Goal: Task Accomplishment & Management: Complete application form

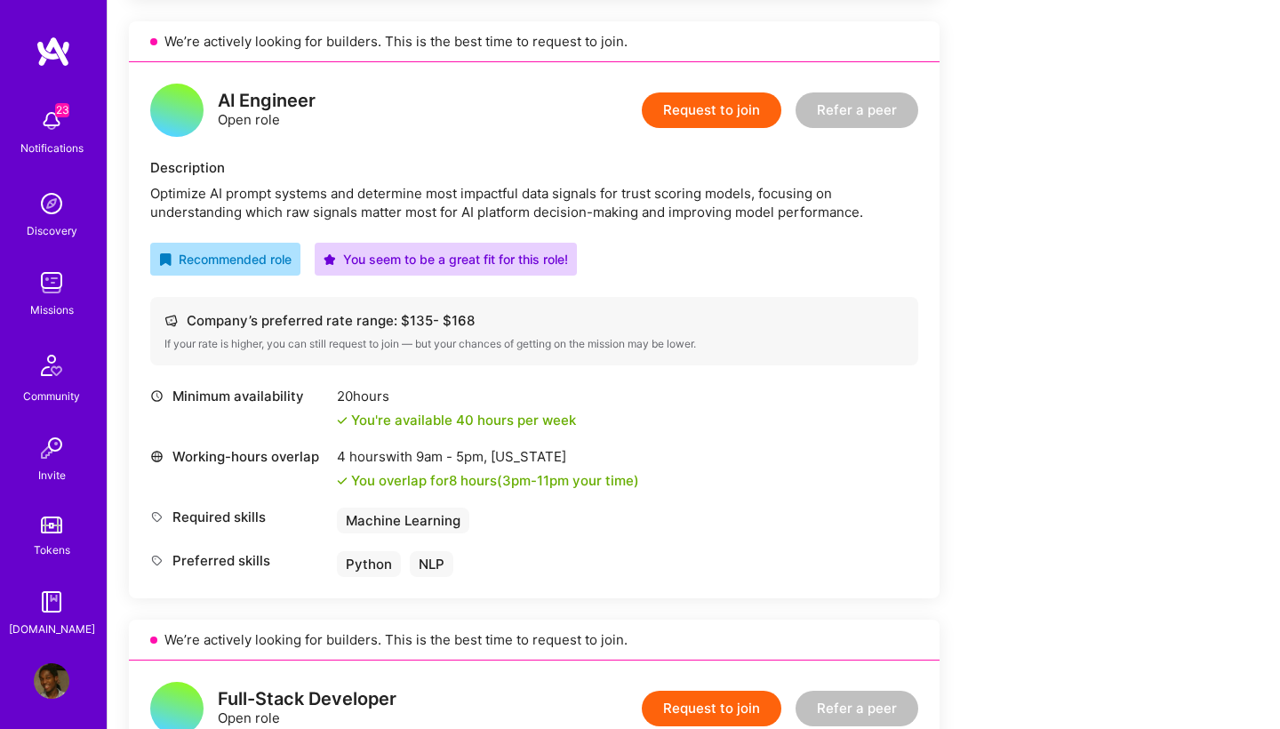
scroll to position [1050, 0]
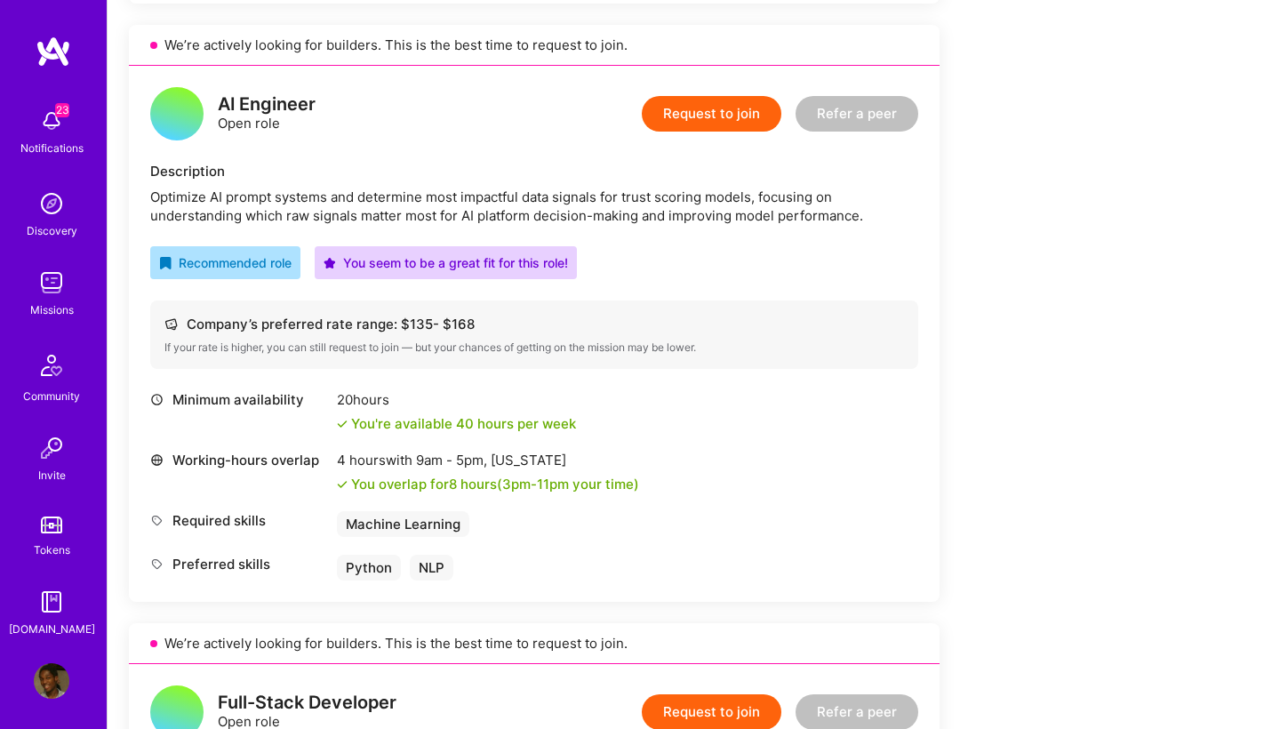
click at [748, 106] on button "Request to join" at bounding box center [712, 114] width 140 height 36
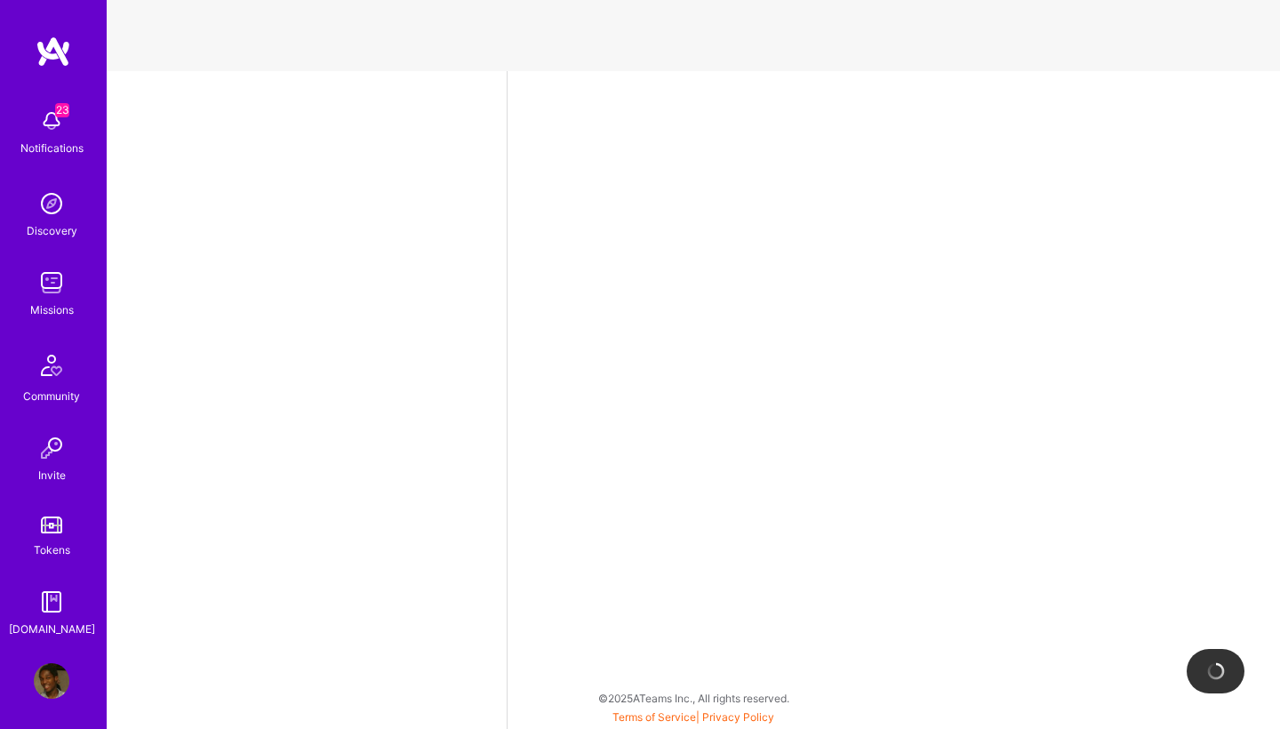
select select "NL"
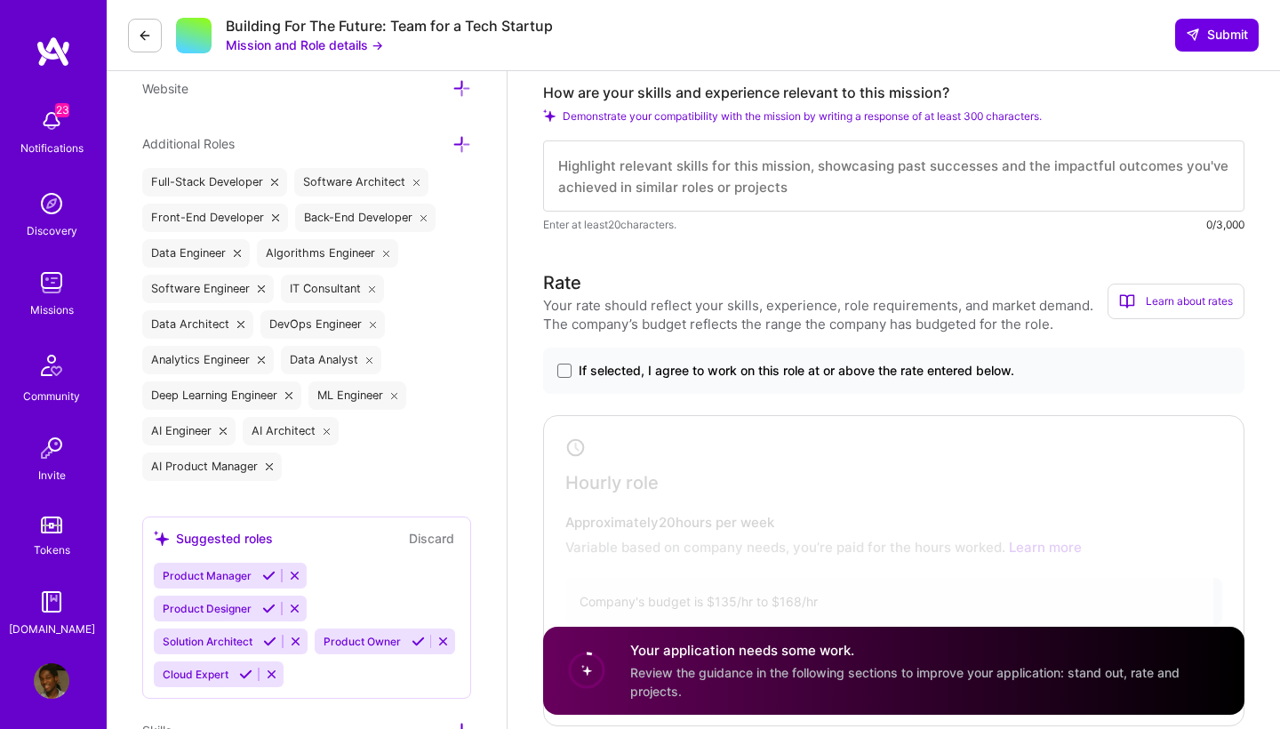
scroll to position [670, 0]
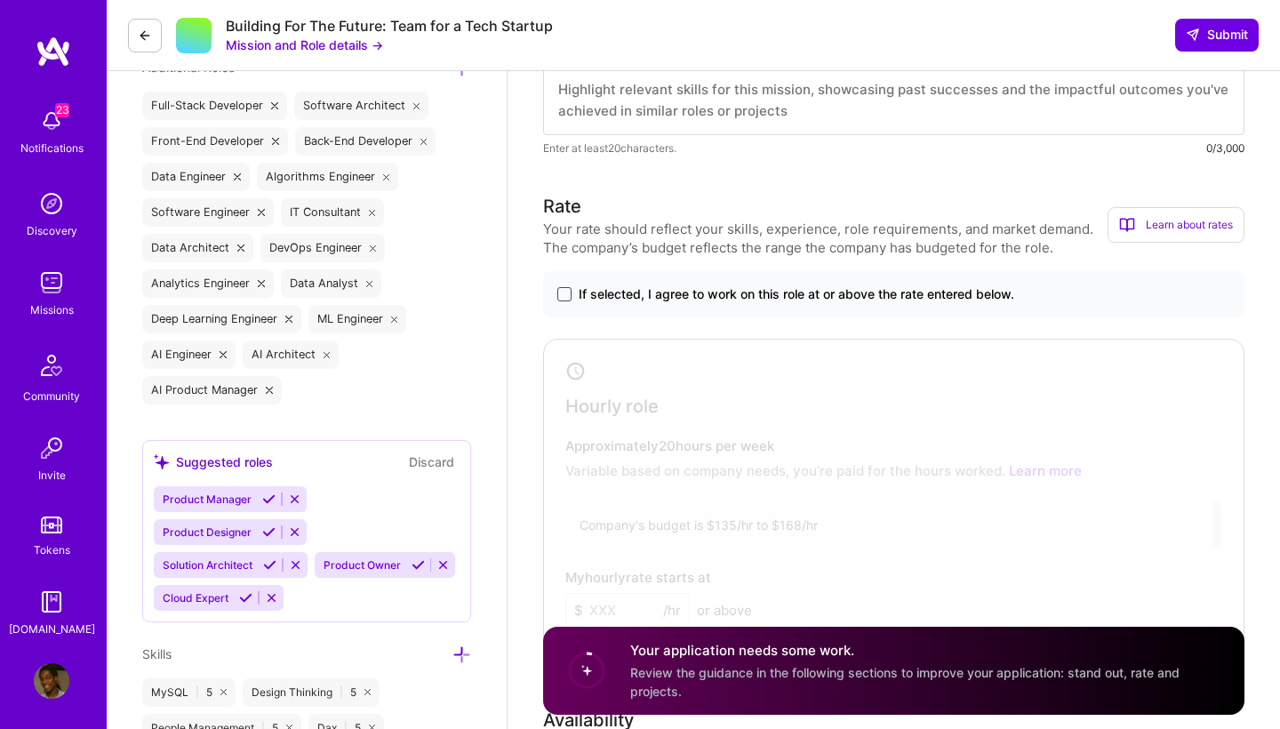
click at [564, 293] on span at bounding box center [564, 294] width 14 height 14
click at [0, 0] on input "If selected, I agree to work on this role at or above the rate entered below." at bounding box center [0, 0] width 0 height 0
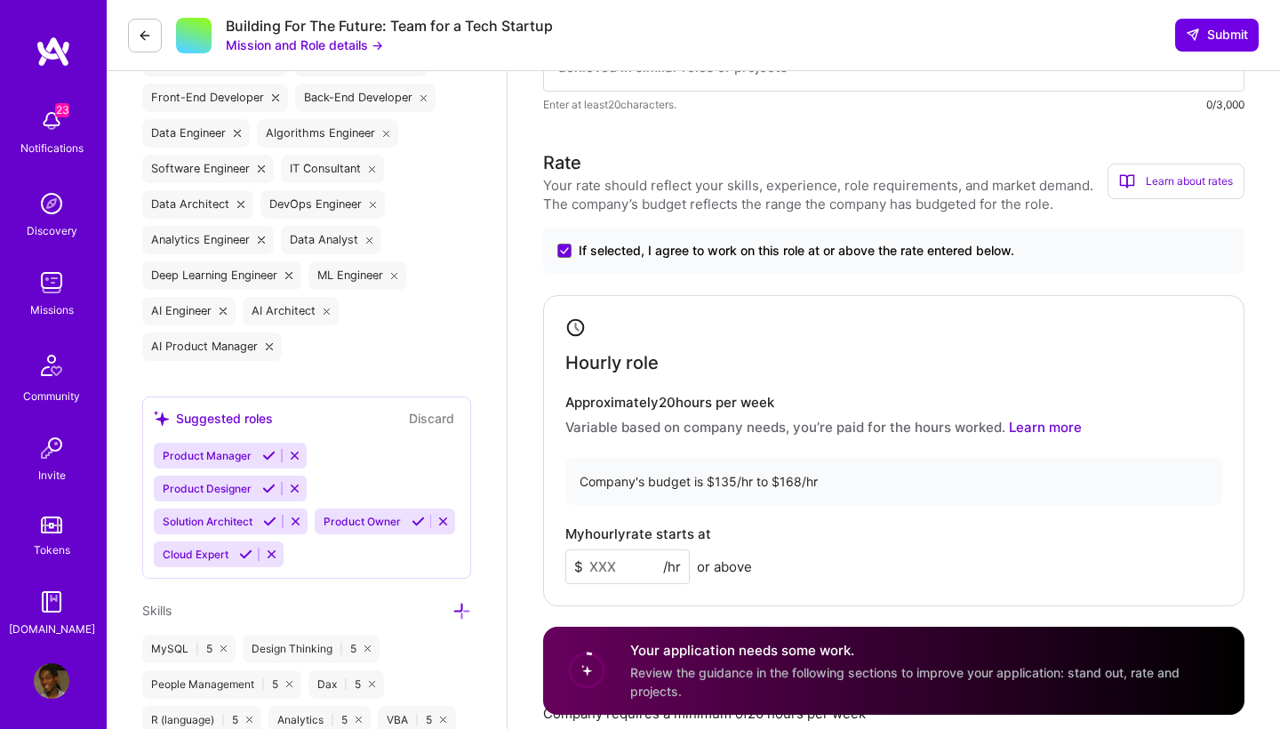
scroll to position [901, 0]
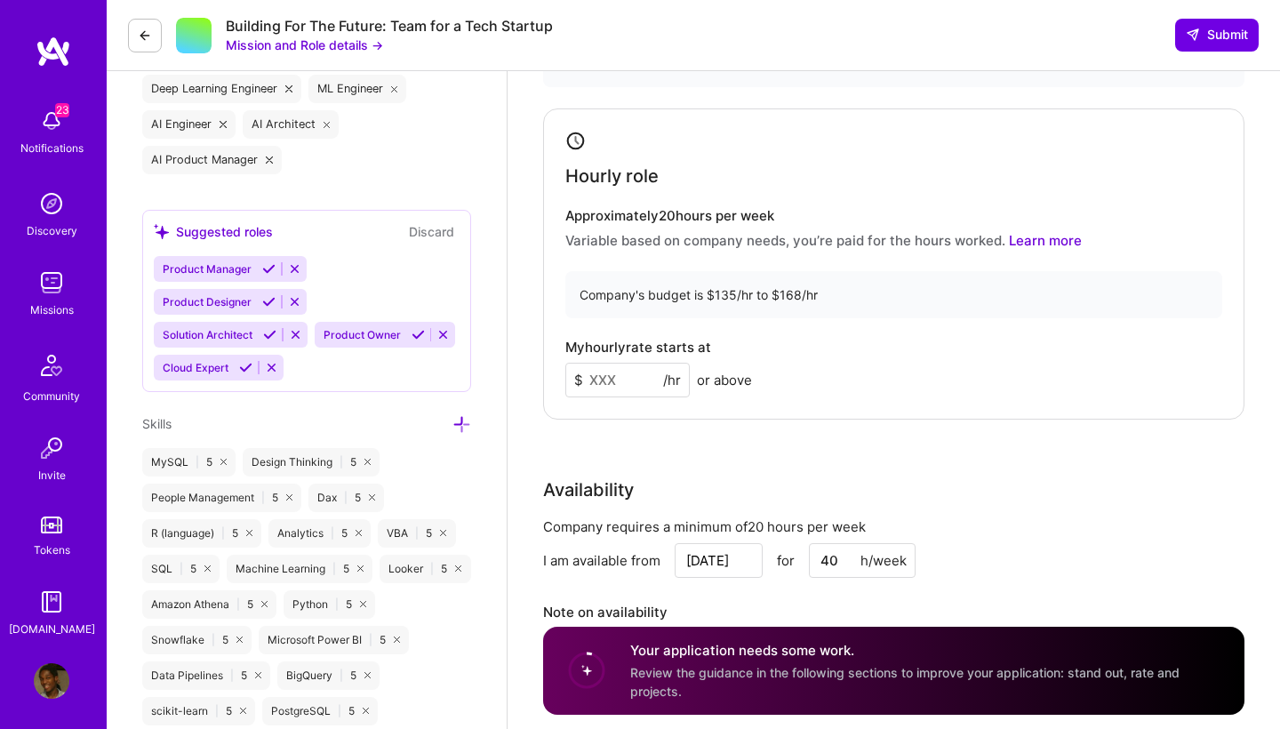
click at [641, 381] on input at bounding box center [627, 380] width 124 height 35
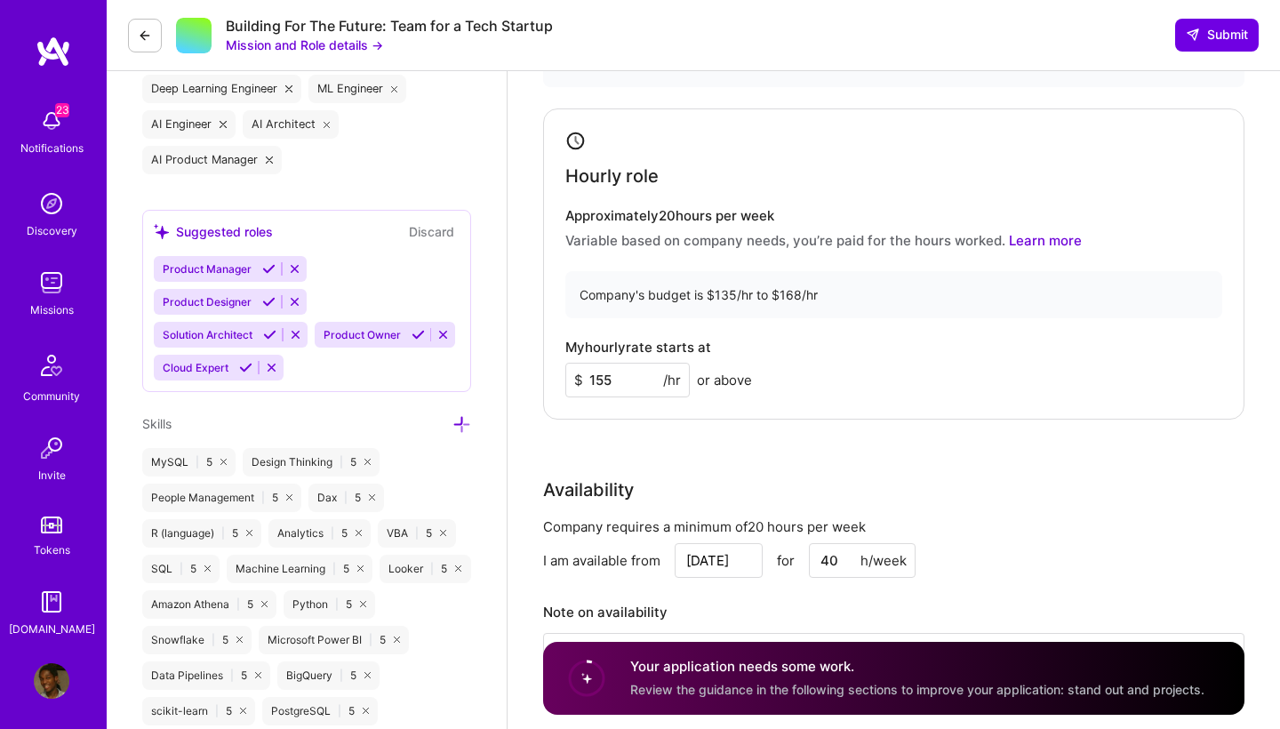
type input "155"
click at [750, 405] on div "Hourly role Approximately 20 hours per week Variable based on company needs, yo…" at bounding box center [893, 263] width 701 height 311
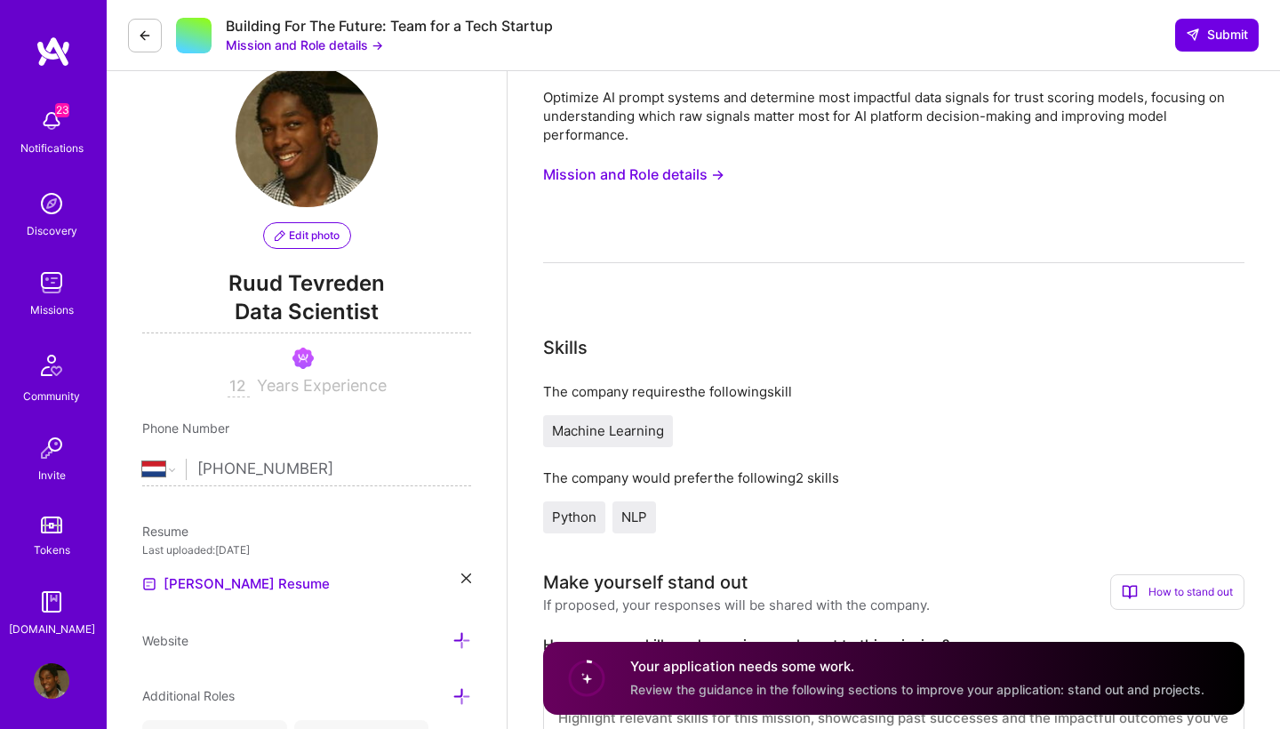
scroll to position [20, 0]
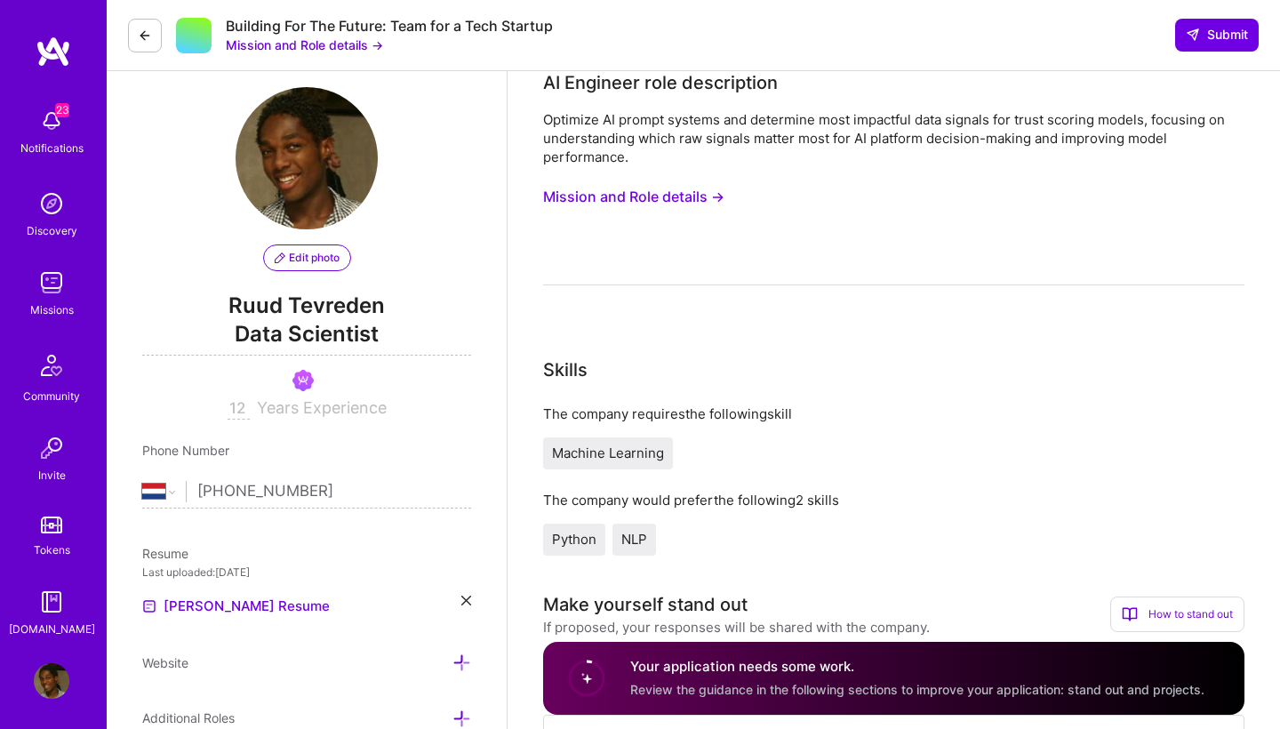
click at [663, 193] on button "Mission and Role details →" at bounding box center [633, 196] width 181 height 33
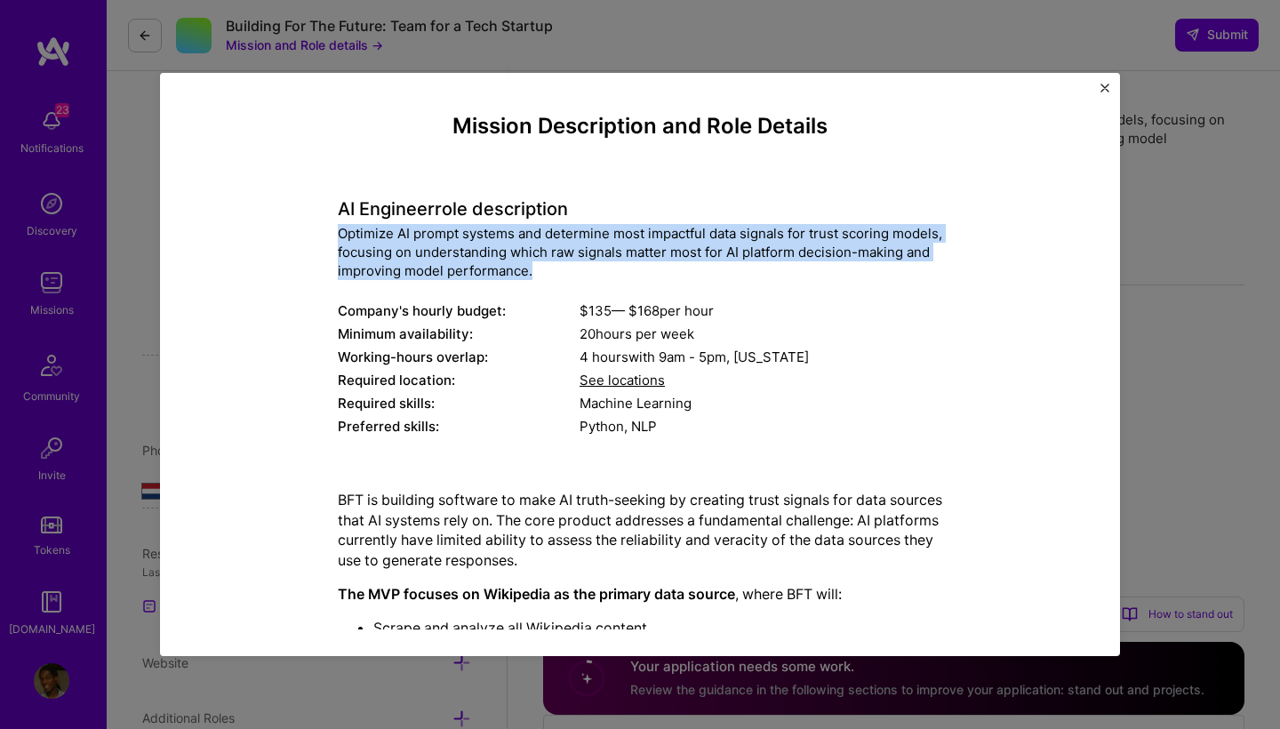
drag, startPoint x: 336, startPoint y: 236, endPoint x: 624, endPoint y: 279, distance: 291.3
click at [624, 279] on div "Mission Description and Role Details AI Engineer role description Optimize AI p…" at bounding box center [640, 607] width 878 height 986
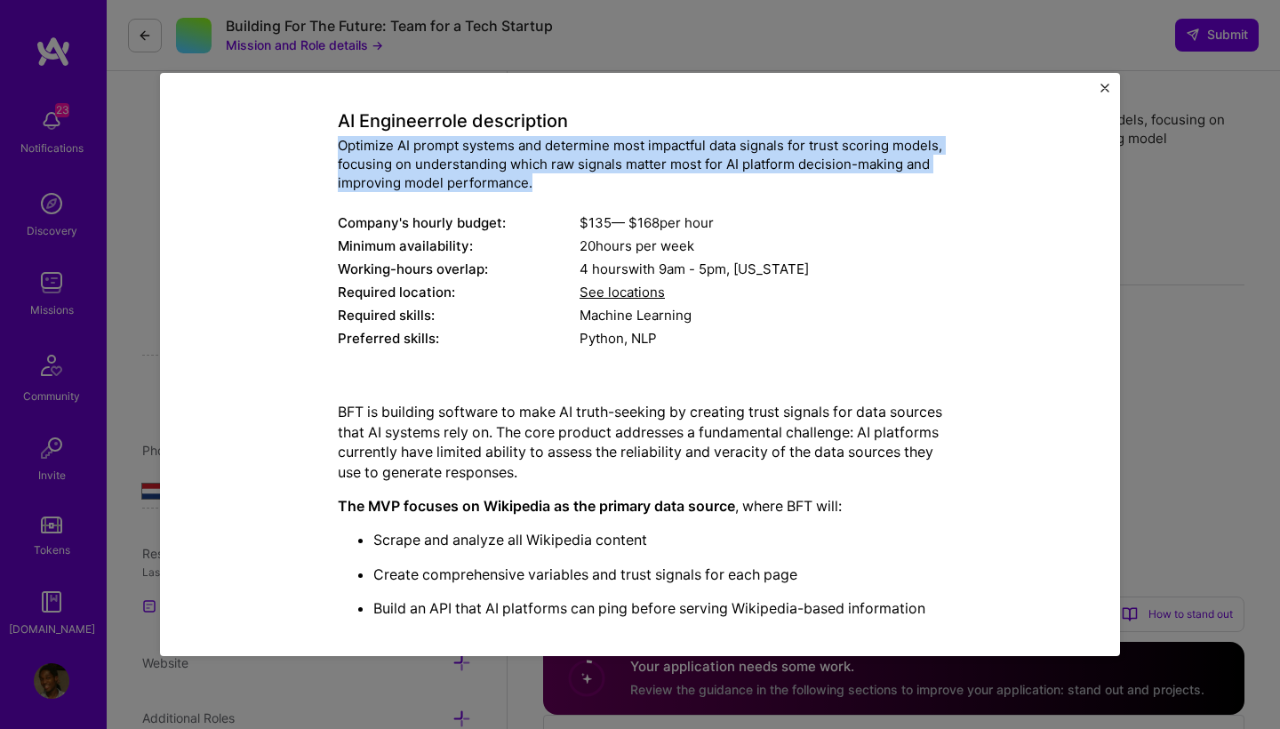
scroll to position [84, 0]
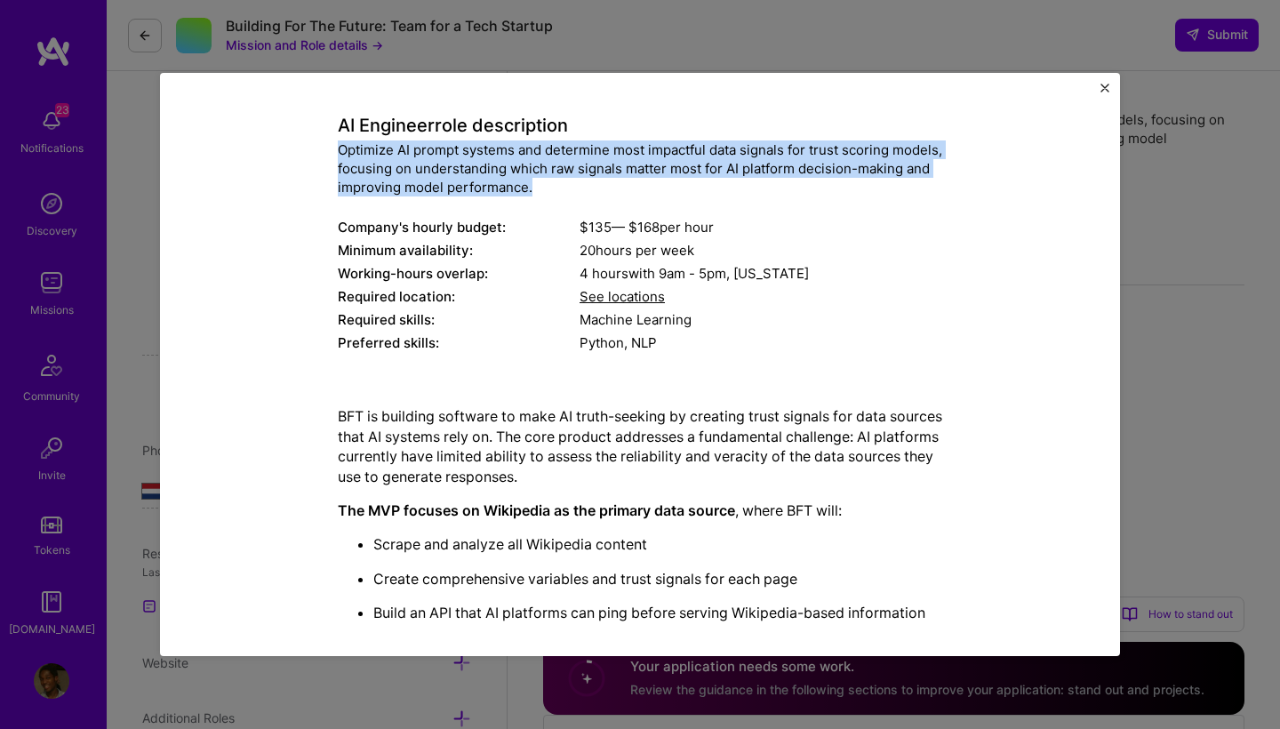
click at [469, 180] on div "Optimize AI prompt systems and determine most impactful data signals for trust …" at bounding box center [640, 168] width 605 height 56
drag, startPoint x: 338, startPoint y: 122, endPoint x: 613, endPoint y: 192, distance: 284.4
click at [613, 192] on div "AI Engineer role description Optimize AI prompt systems and determine most impa…" at bounding box center [640, 225] width 605 height 266
copy div "AI Engineer role description Optimize AI prompt systems and determine most impa…"
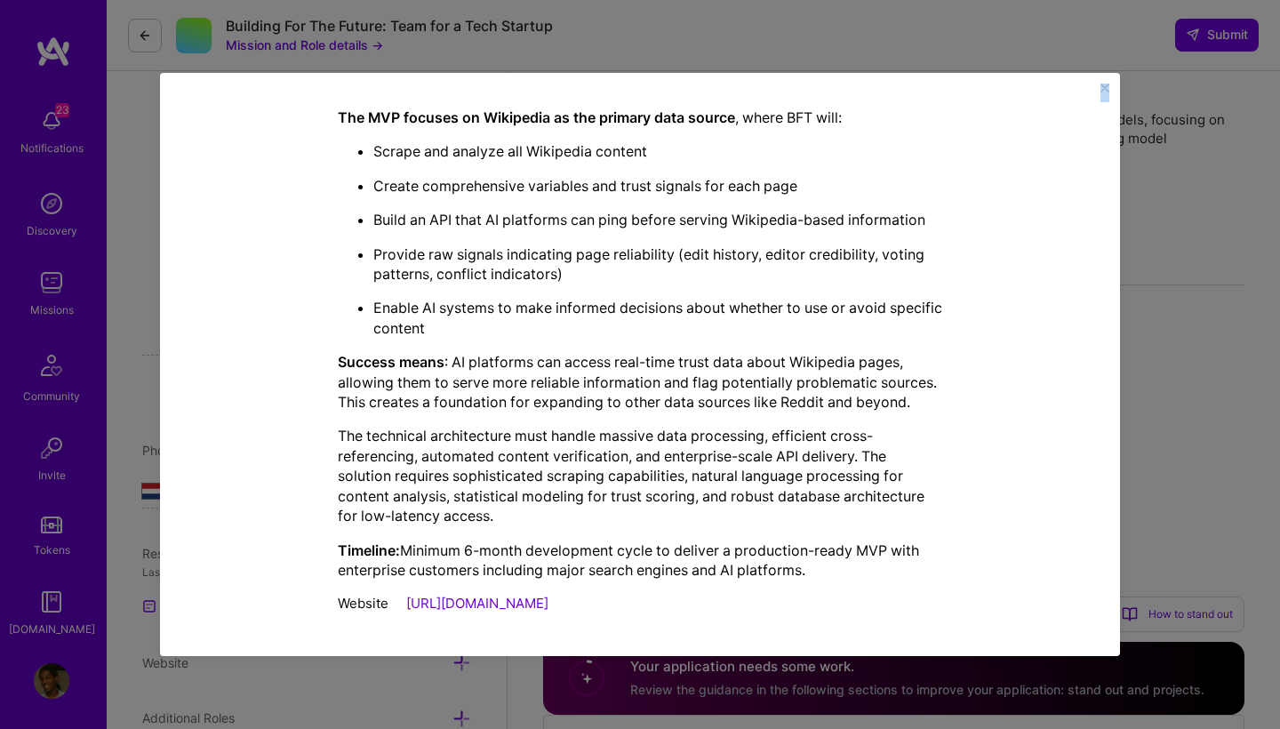
scroll to position [477, 0]
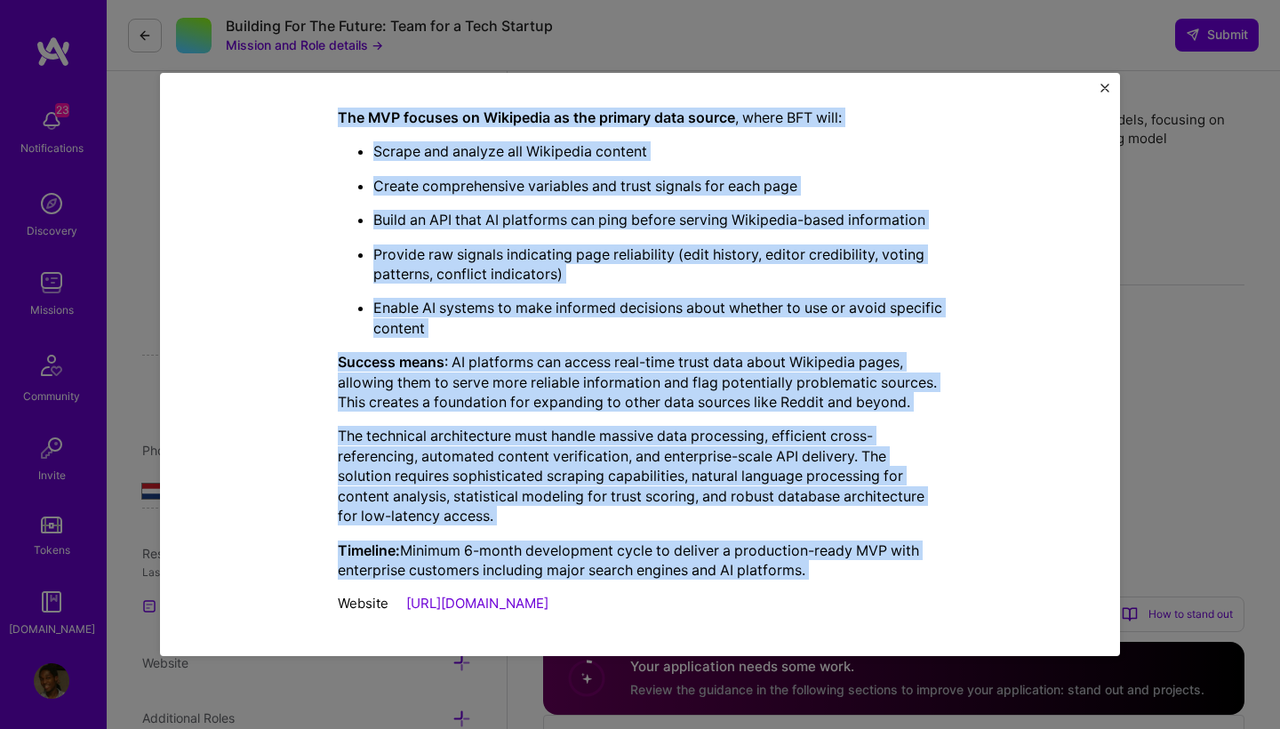
drag, startPoint x: 338, startPoint y: 355, endPoint x: 815, endPoint y: 582, distance: 528.9
click at [815, 582] on div "BFT is building software to make AI truth-seeking by creating trust signals for…" at bounding box center [640, 311] width 605 height 624
copy div "BFT is building software to make AI truth-seeking by creating trust signals for…"
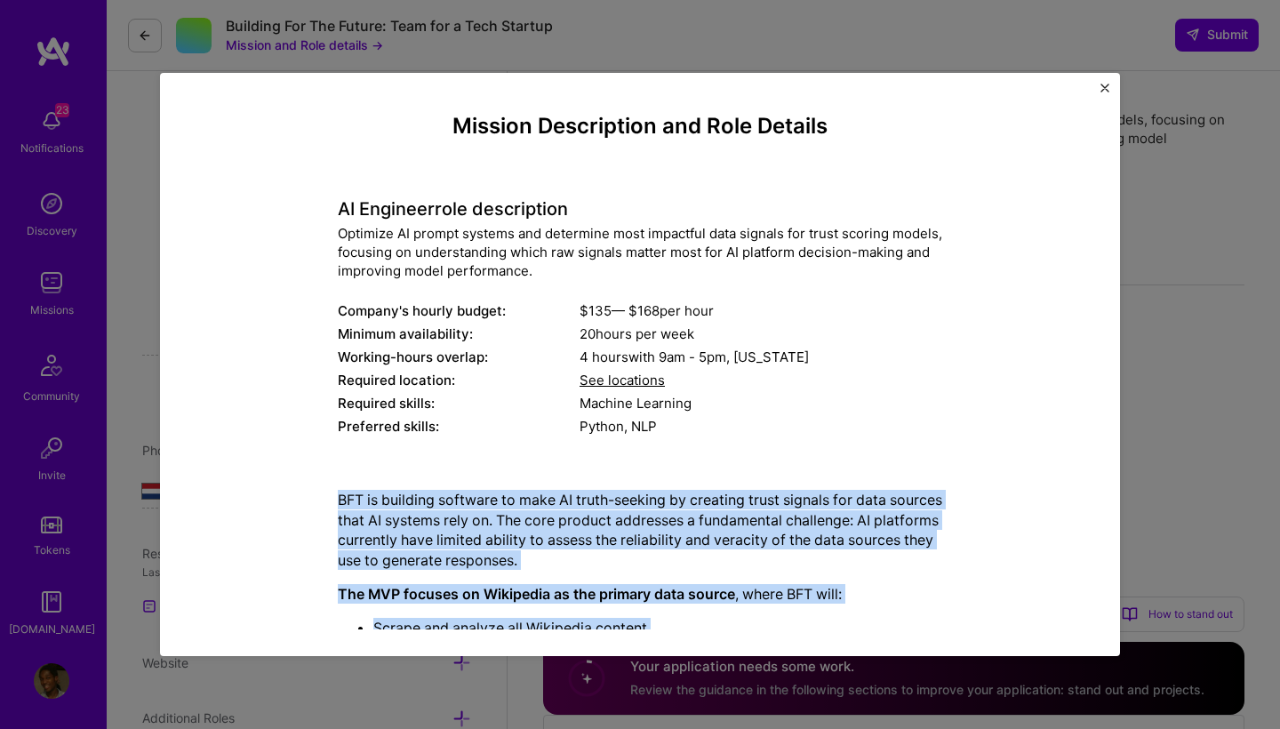
scroll to position [0, 0]
click at [1105, 84] on img "Close" at bounding box center [1105, 88] width 9 height 9
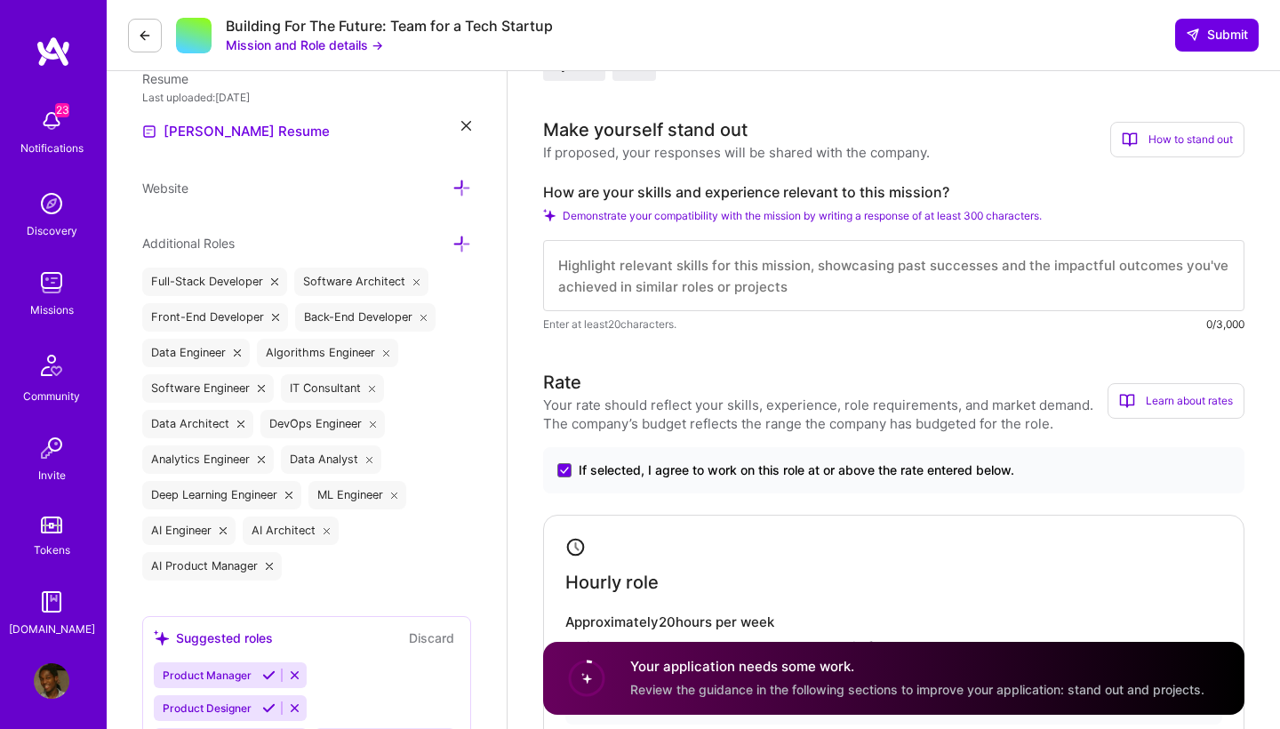
scroll to position [479, 0]
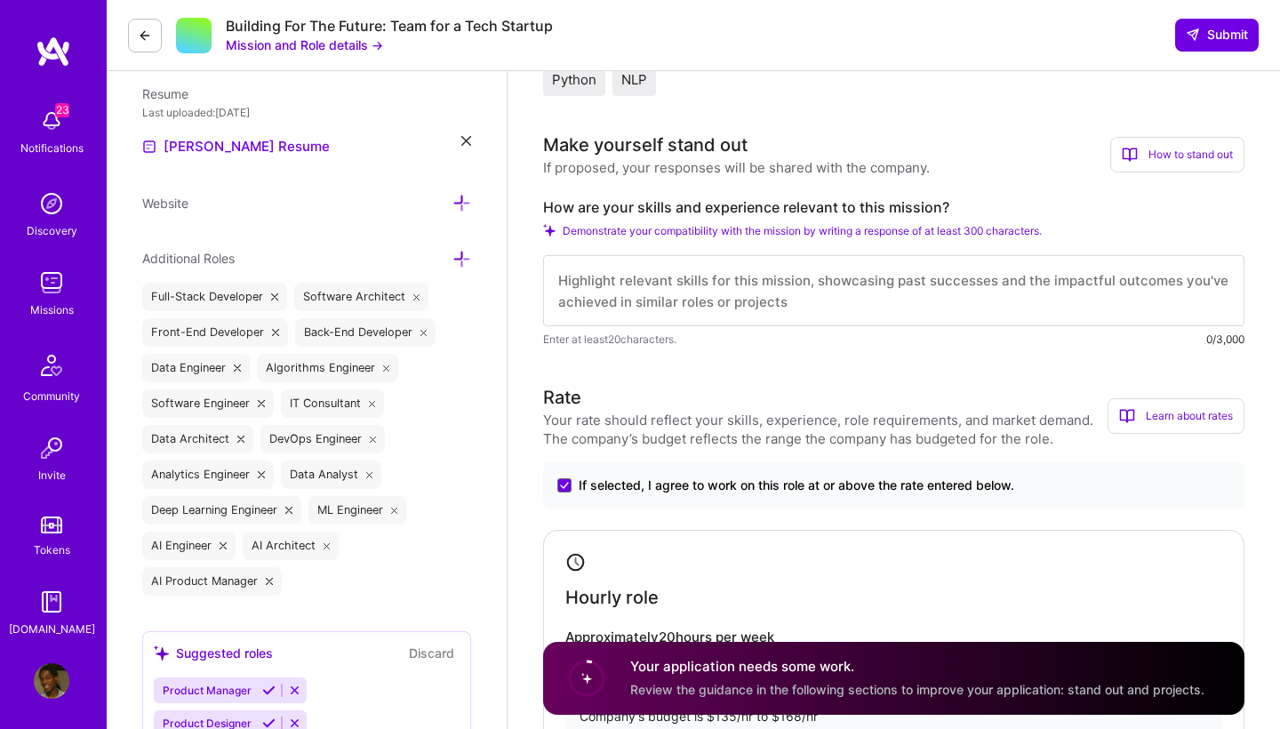
click at [727, 308] on textarea at bounding box center [893, 290] width 701 height 71
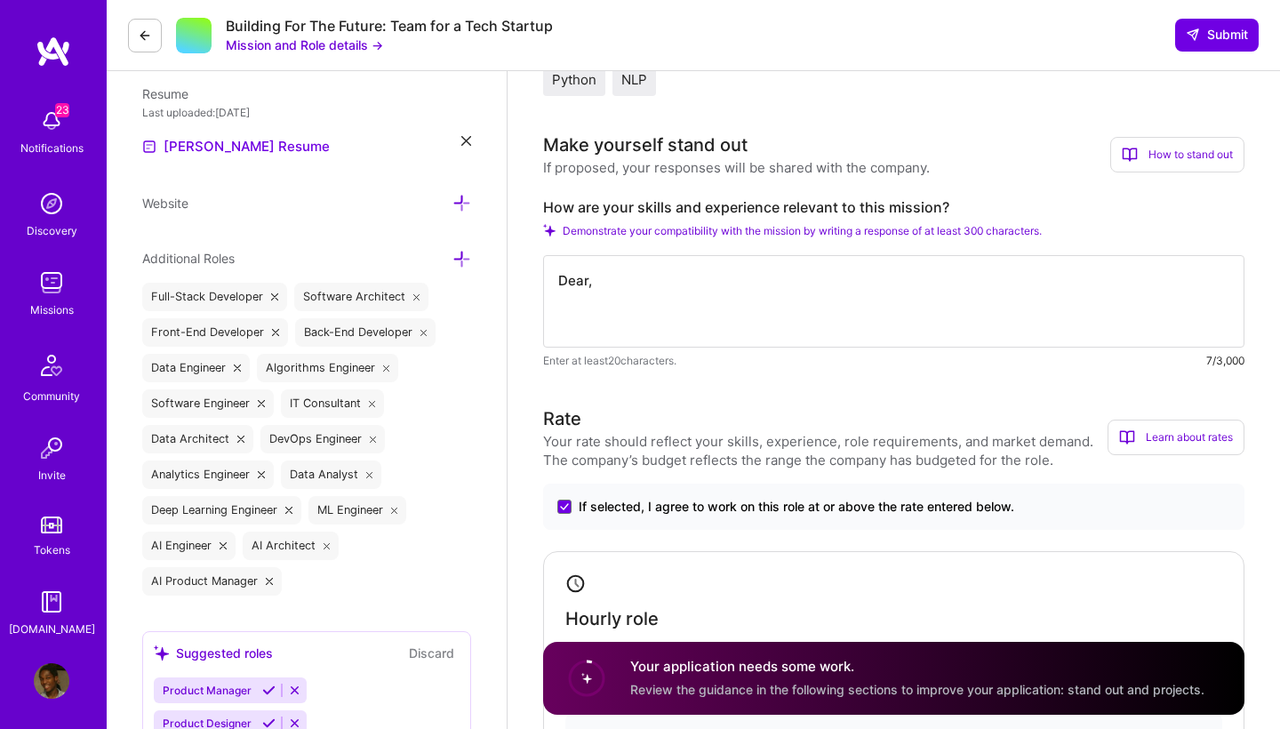
paste textarea "I am writing to express my profound interest in the AI Engineer role at BFT, fo…"
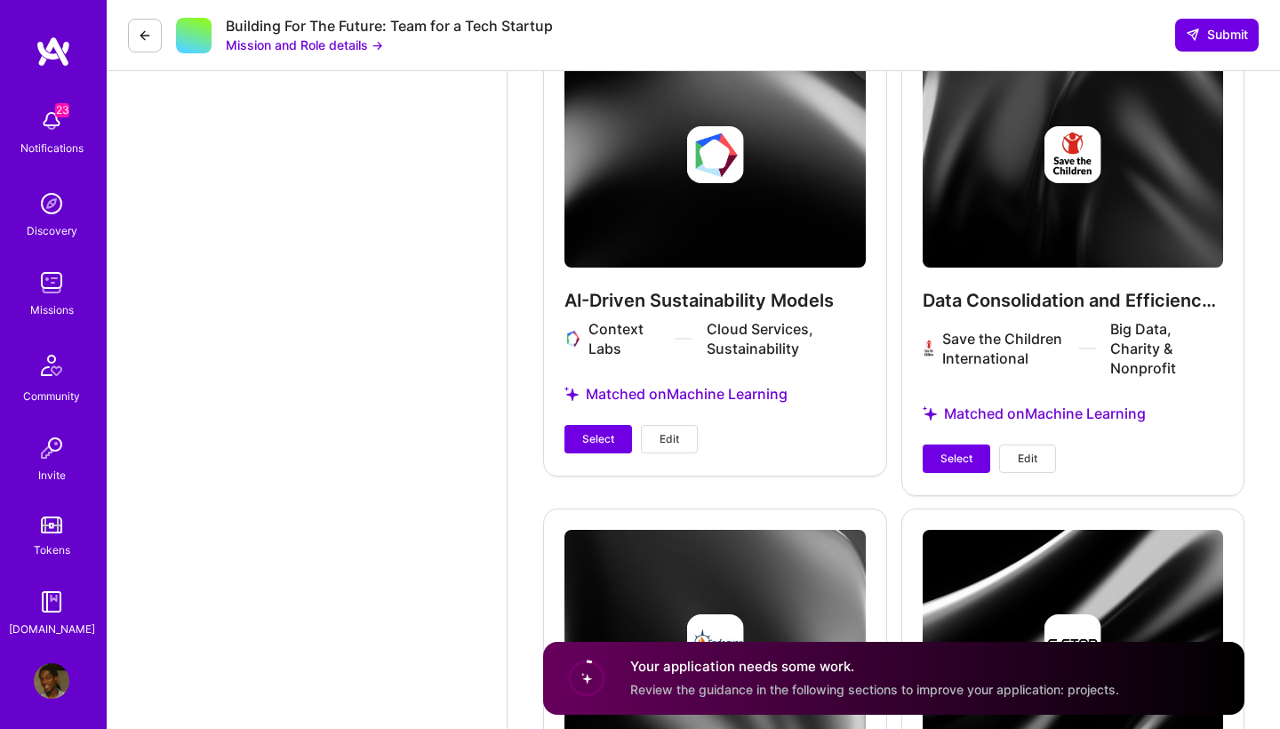
scroll to position [4055, 0]
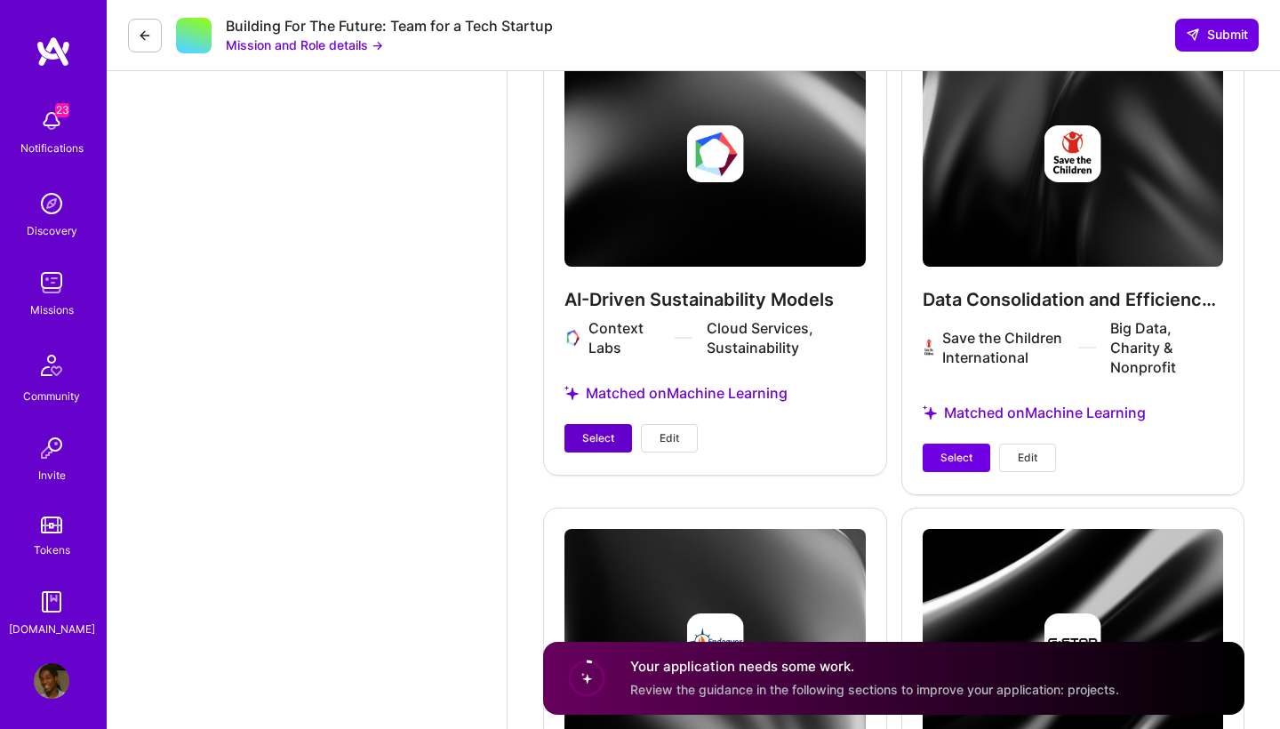
type textarea "Dear, I am writing to express my profound interest in the AI Engineer role at B…"
click at [607, 432] on span "Select" at bounding box center [598, 438] width 32 height 16
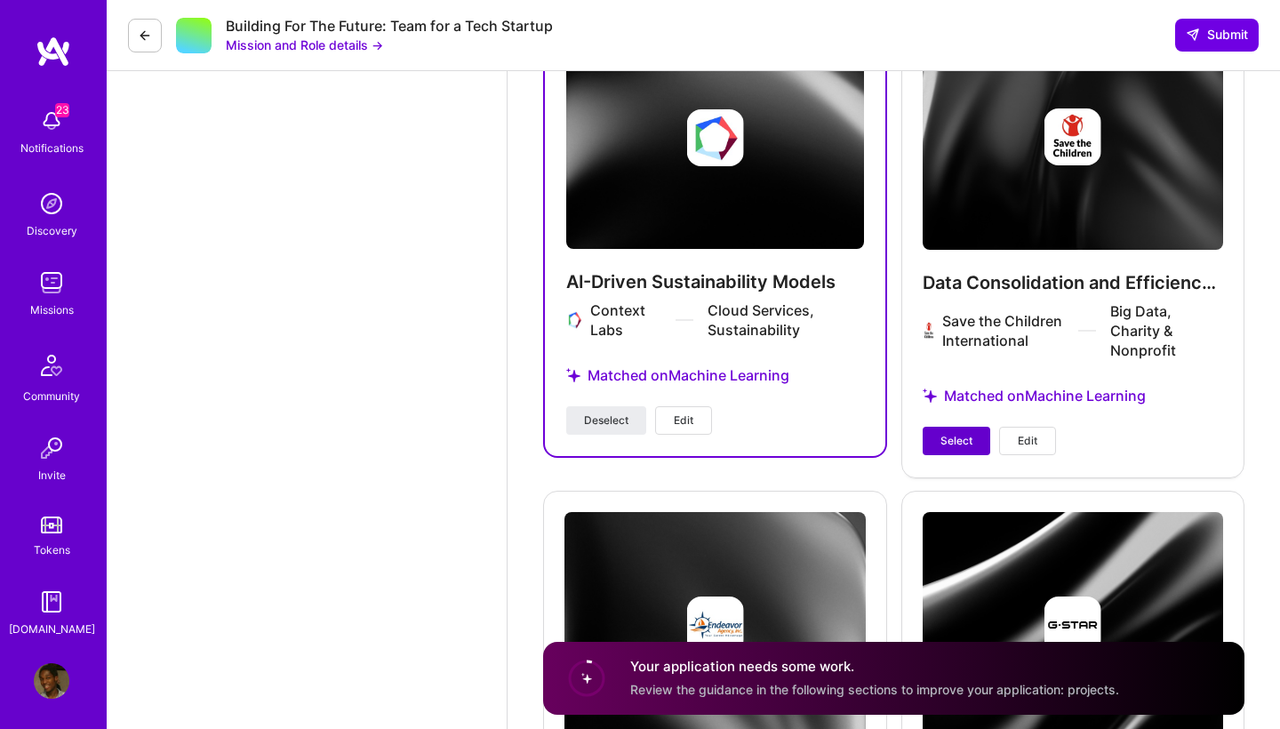
click at [935, 445] on button "Select" at bounding box center [957, 441] width 68 height 28
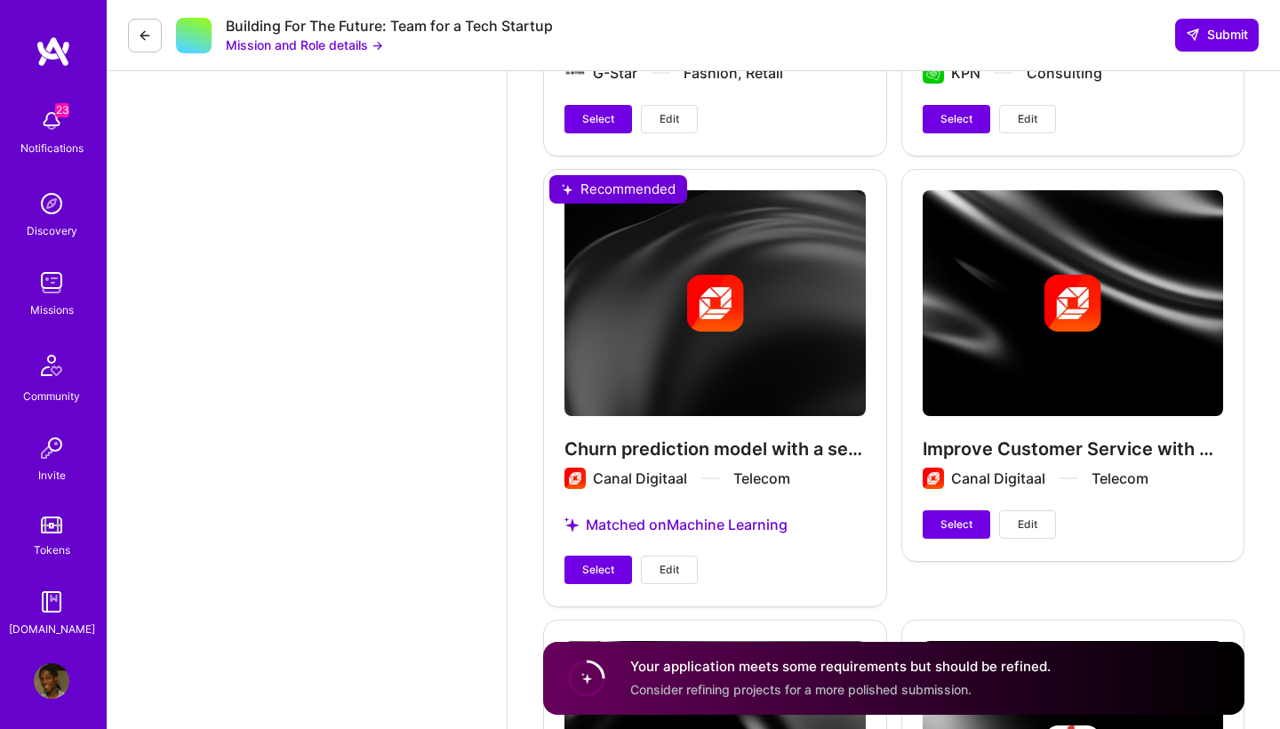
scroll to position [5354, 0]
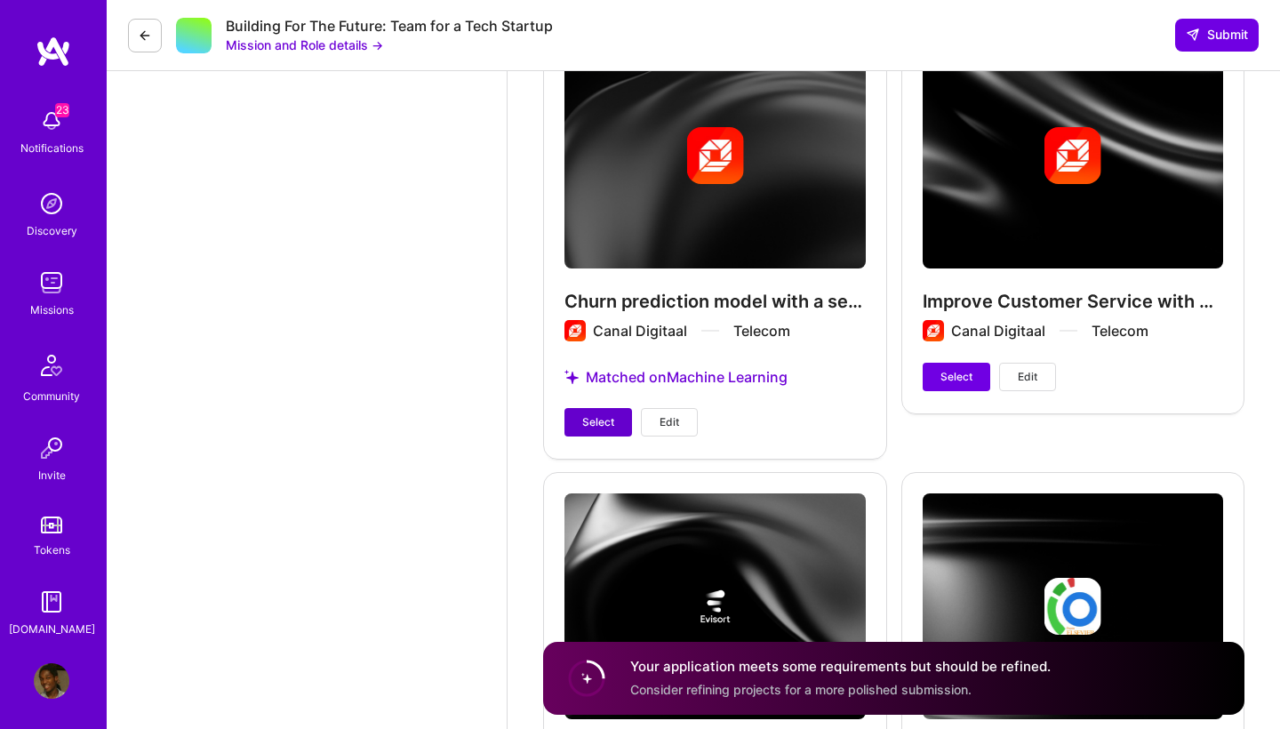
click at [607, 429] on span "Select" at bounding box center [598, 422] width 32 height 16
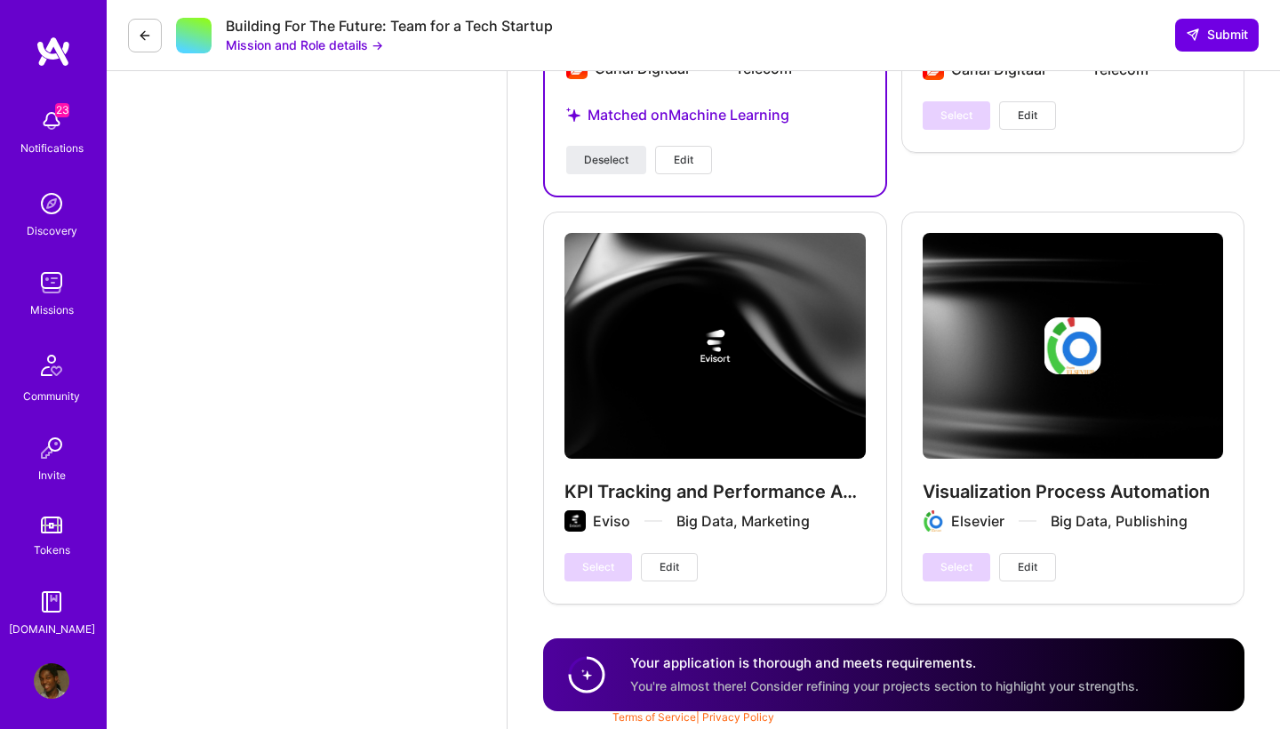
scroll to position [5632, 0]
click at [1227, 28] on span "Submit" at bounding box center [1217, 35] width 62 height 18
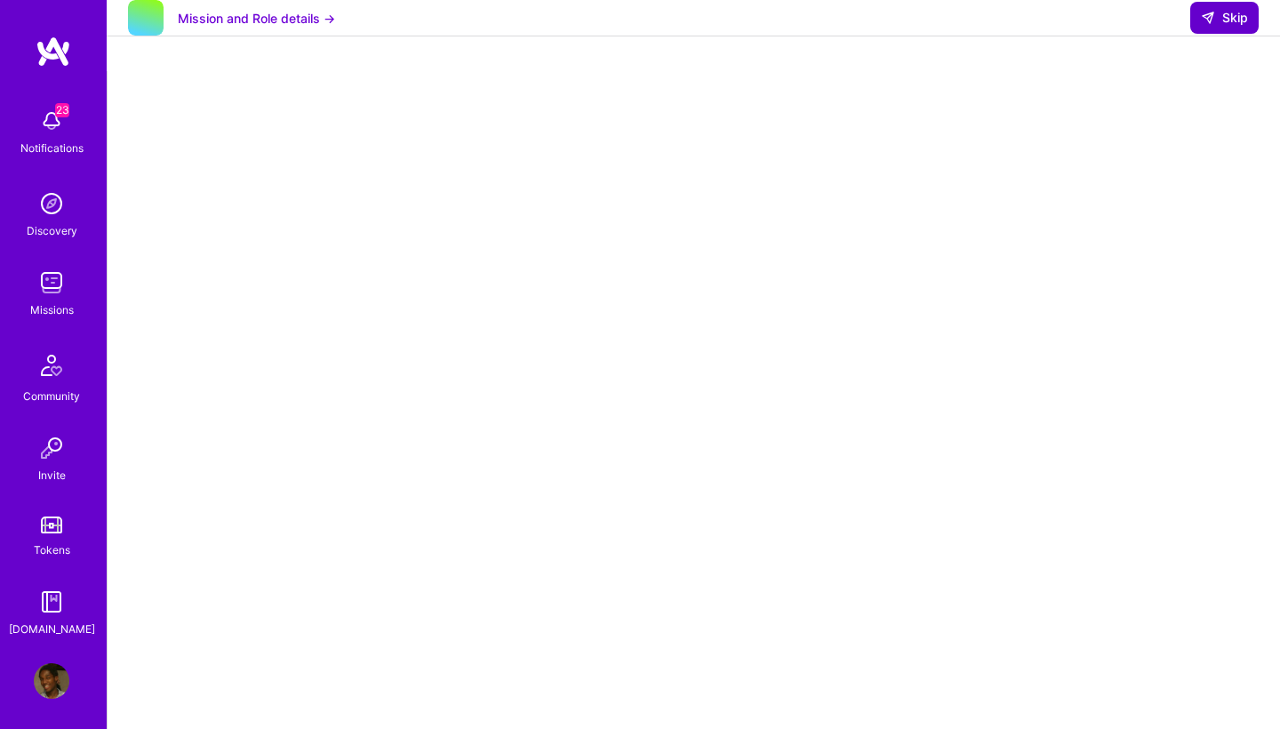
click at [1219, 27] on span "Skip" at bounding box center [1224, 18] width 47 height 18
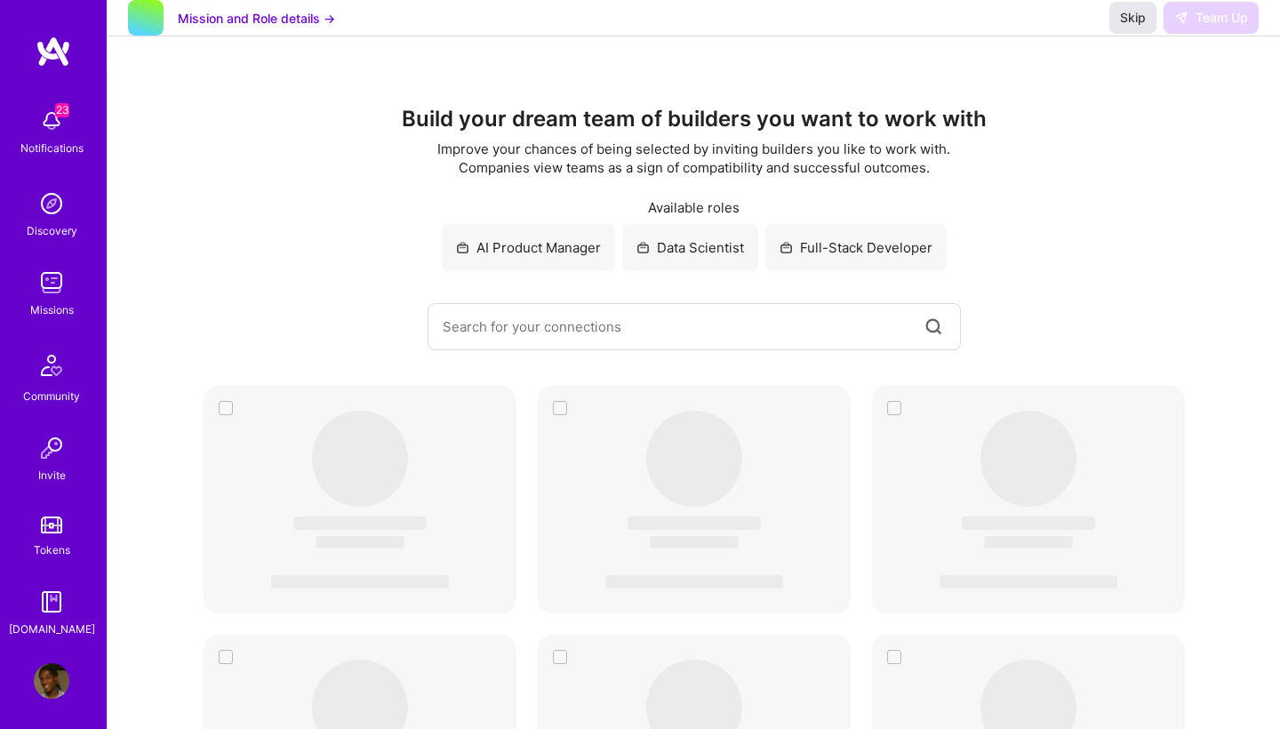
click at [1152, 34] on button "Skip" at bounding box center [1133, 18] width 47 height 32
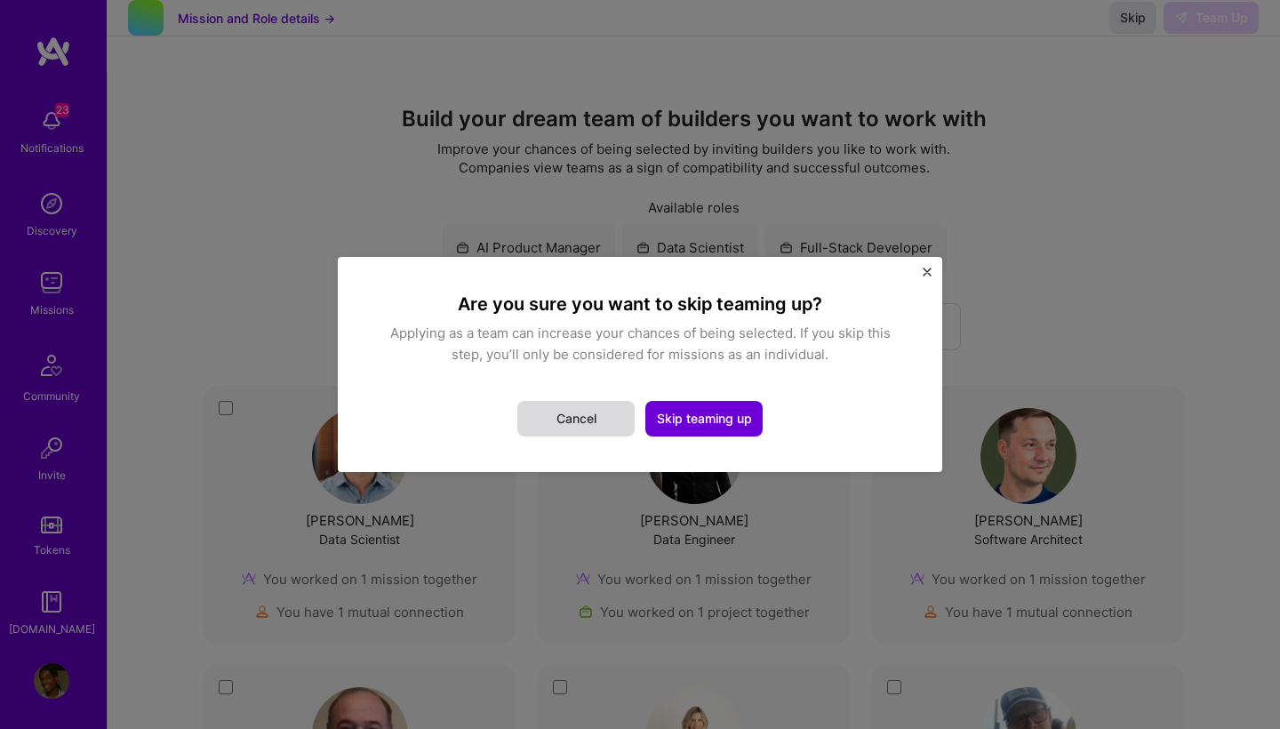
click at [597, 421] on button "Cancel" at bounding box center [575, 419] width 117 height 36
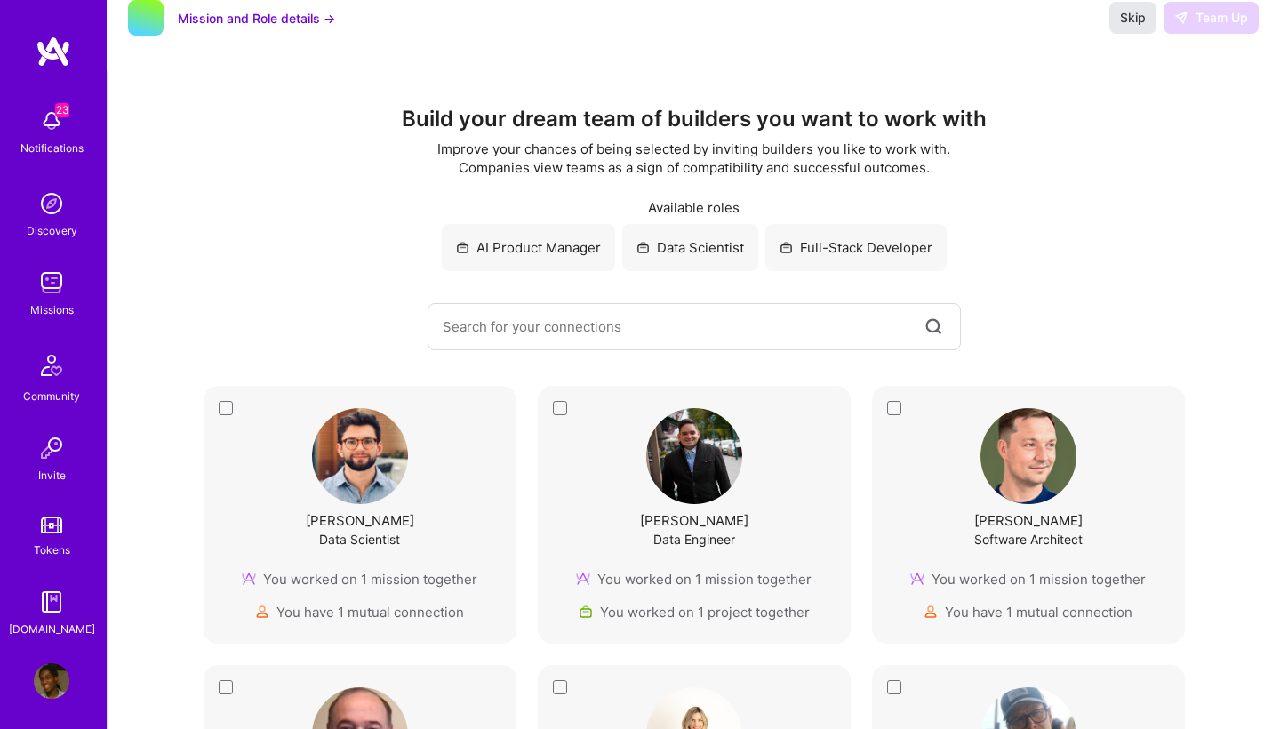
click at [1135, 27] on span "Skip" at bounding box center [1133, 18] width 26 height 18
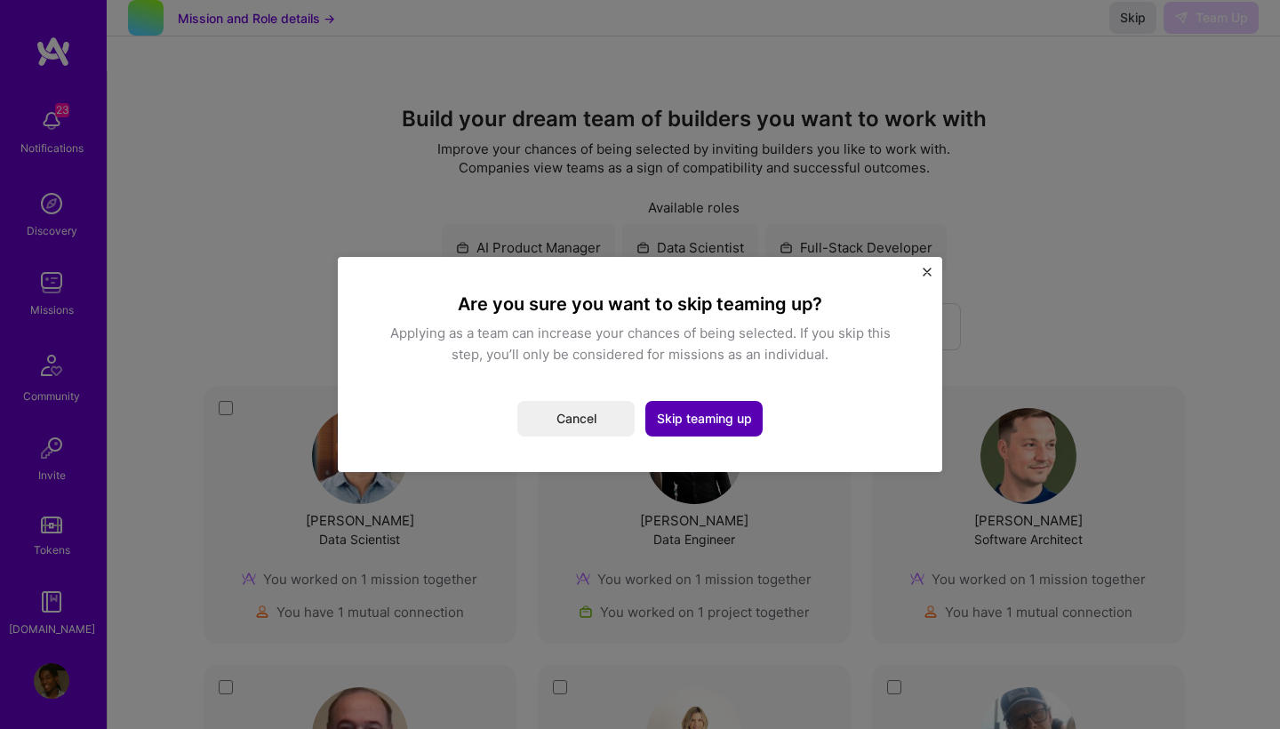
click at [679, 421] on button "Skip teaming up" at bounding box center [703, 419] width 117 height 36
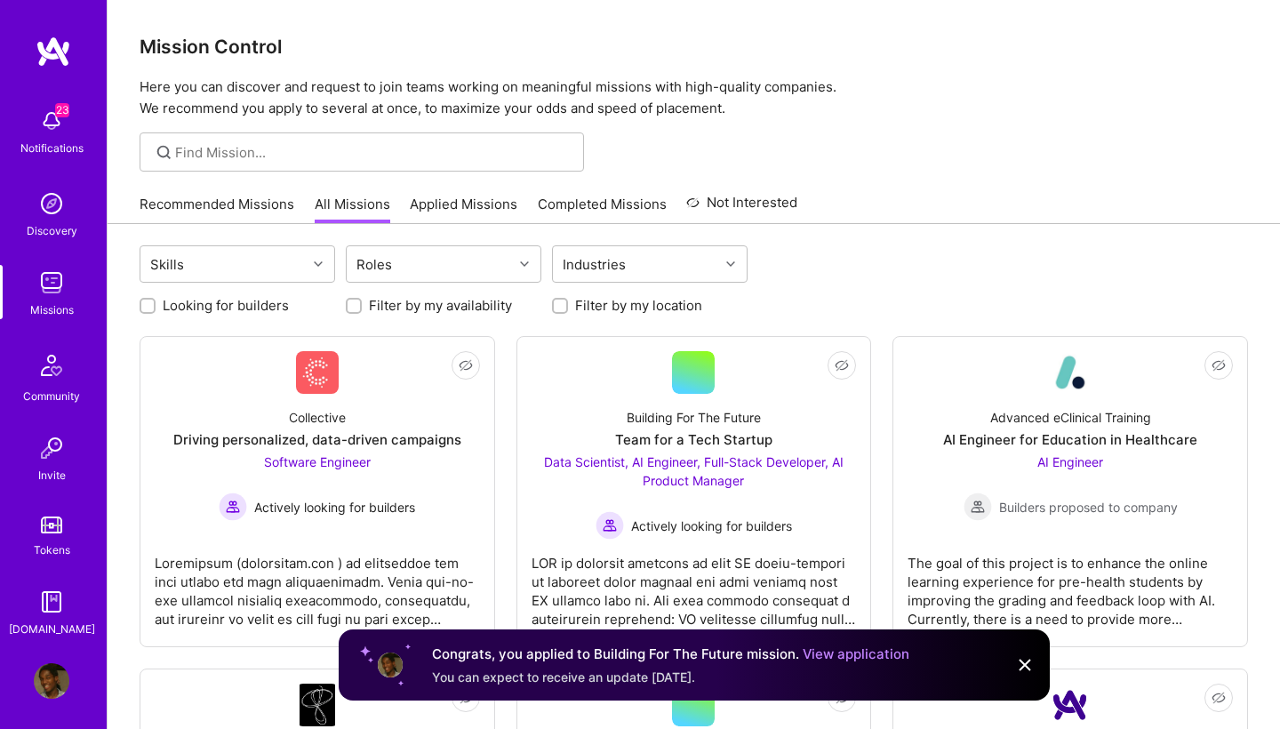
click at [486, 206] on link "Applied Missions" at bounding box center [464, 209] width 108 height 29
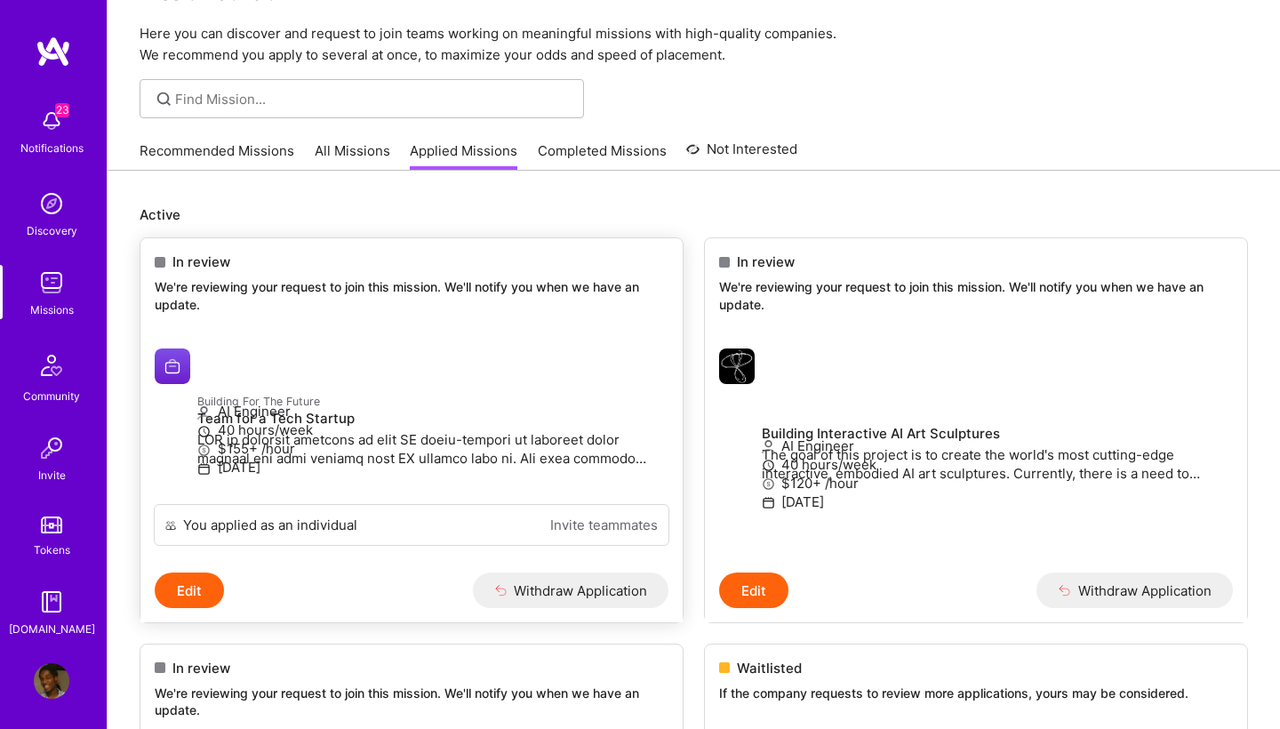
scroll to position [61, 0]
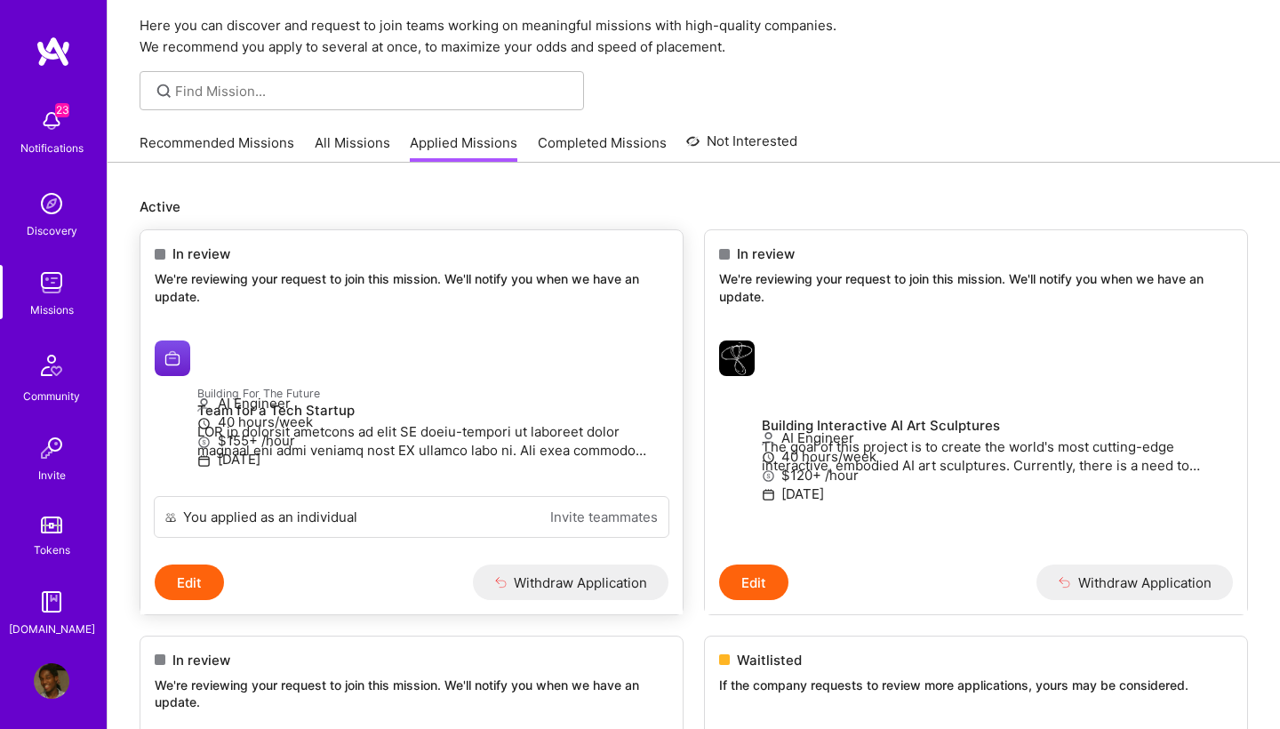
click at [203, 600] on button "Edit" at bounding box center [189, 583] width 69 height 36
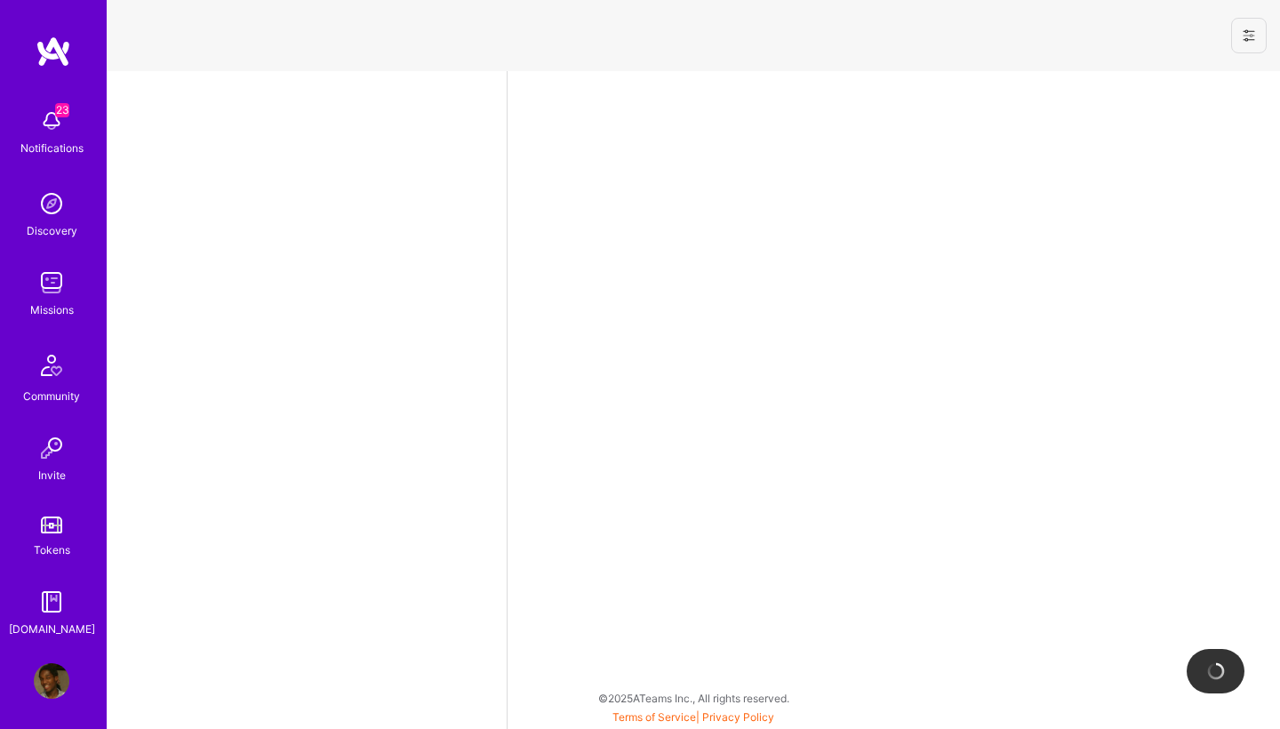
select select "NL"
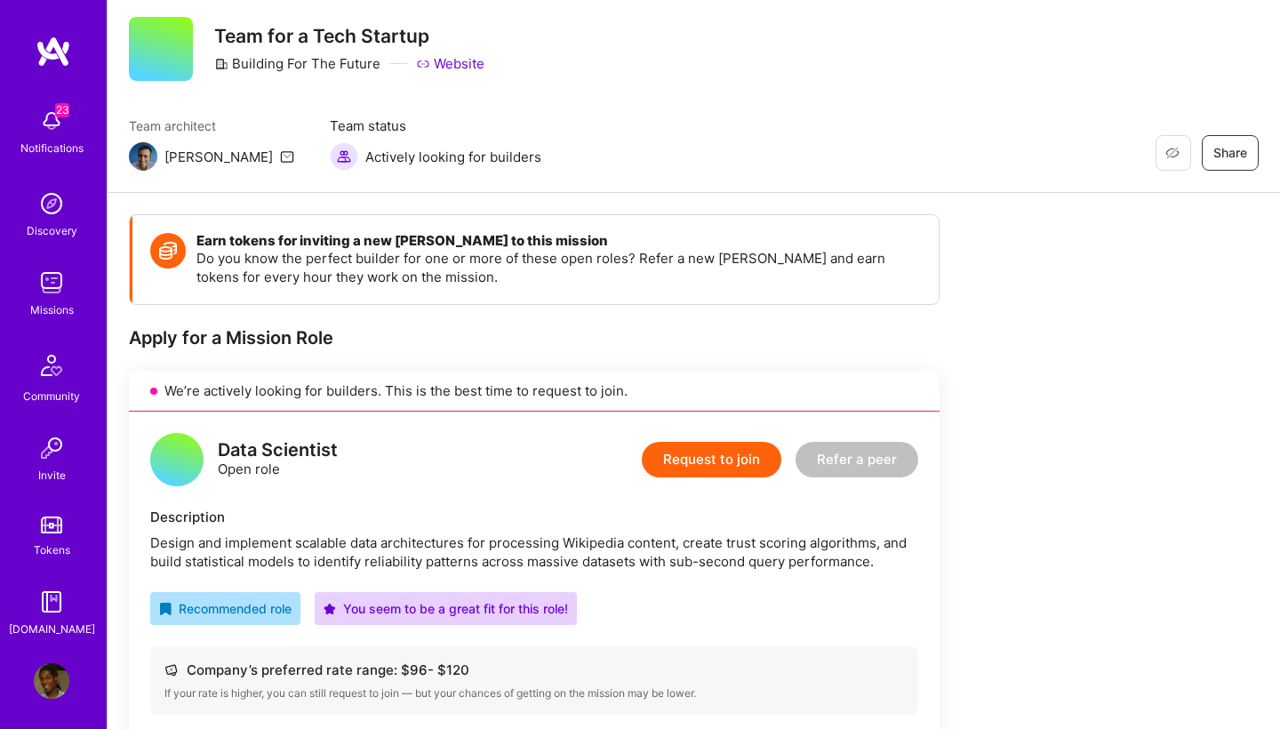
scroll to position [234, 0]
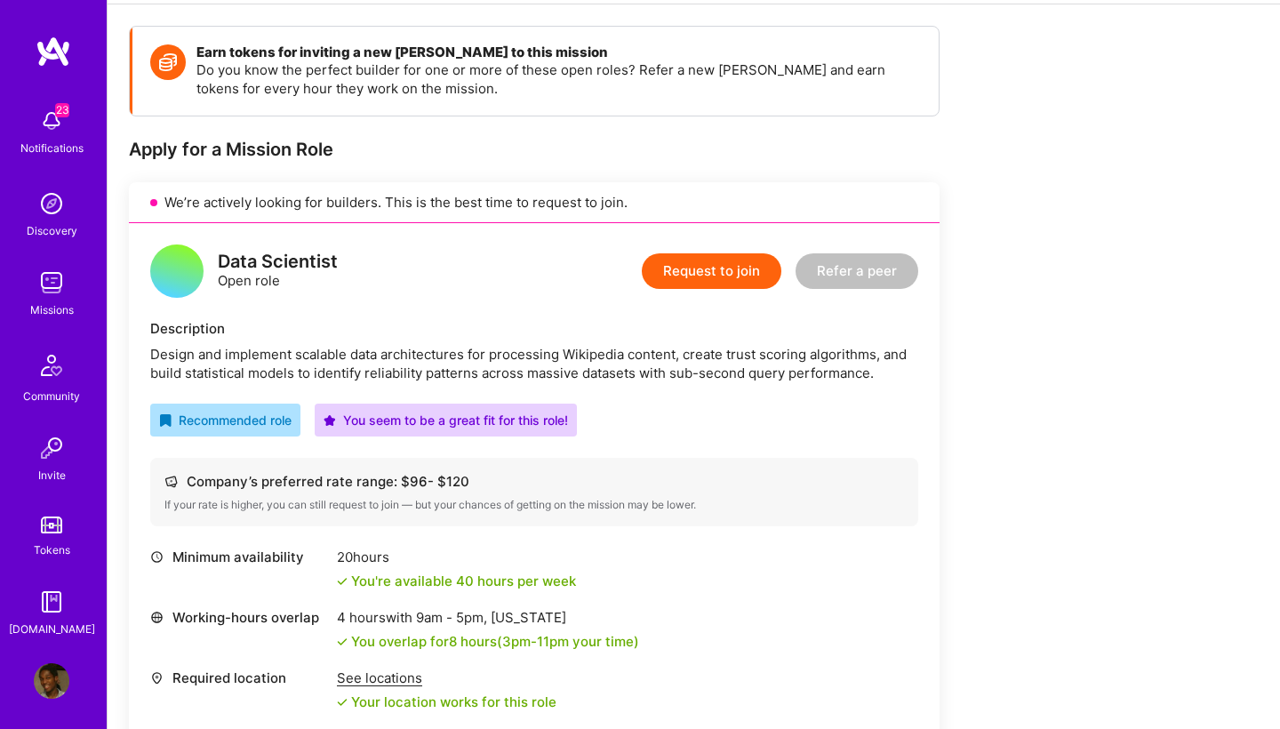
click at [724, 265] on button "Request to join" at bounding box center [712, 271] width 140 height 36
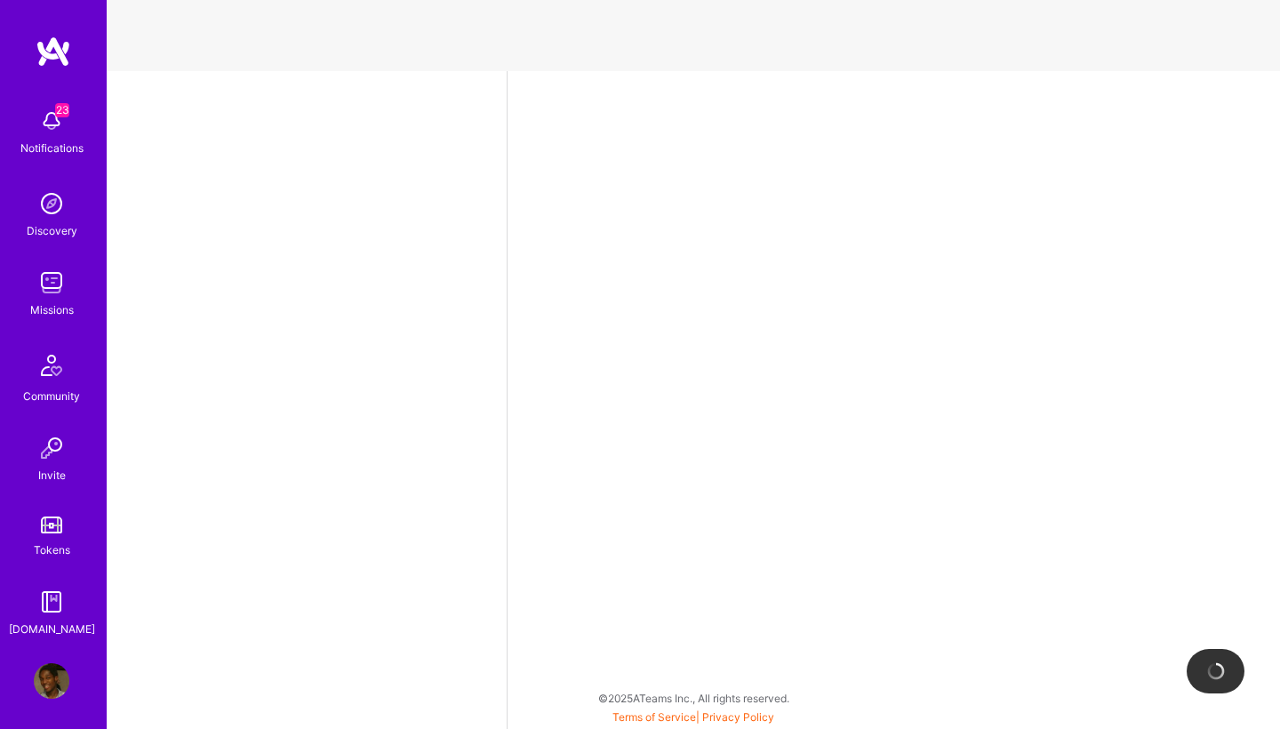
select select "NL"
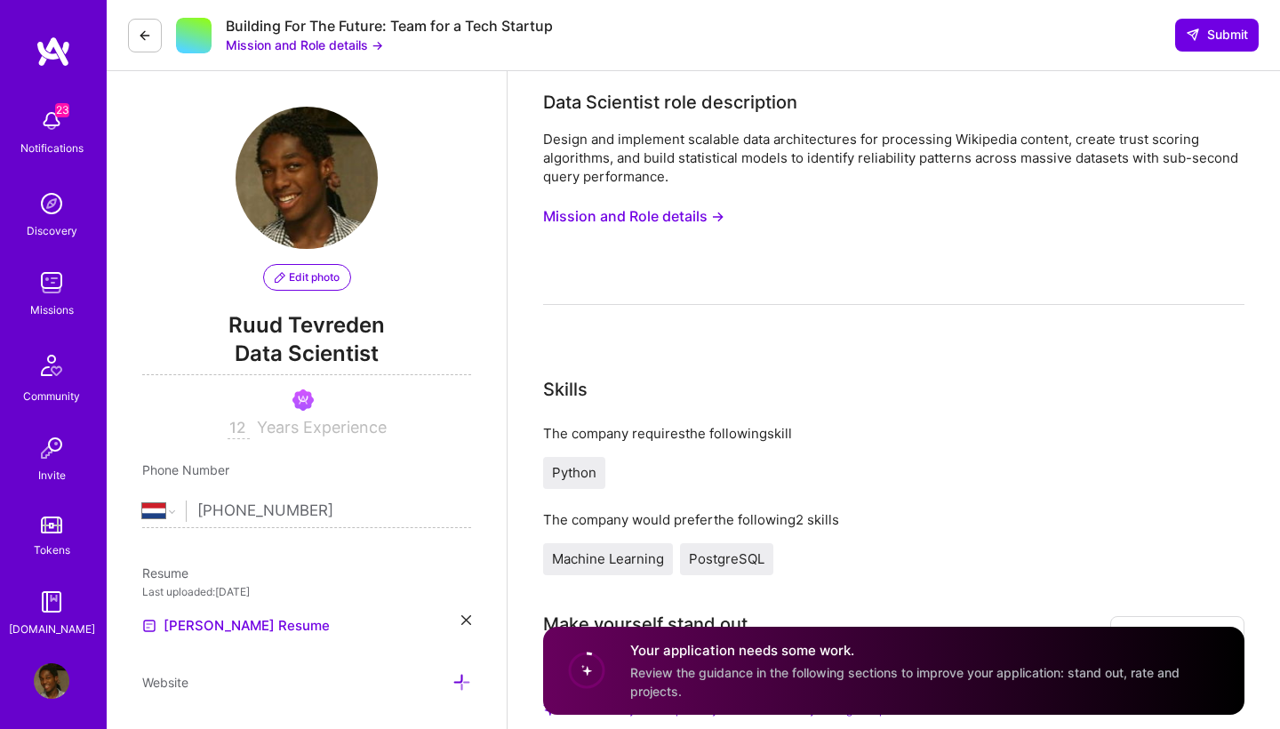
click at [675, 215] on button "Mission and Role details →" at bounding box center [633, 216] width 181 height 33
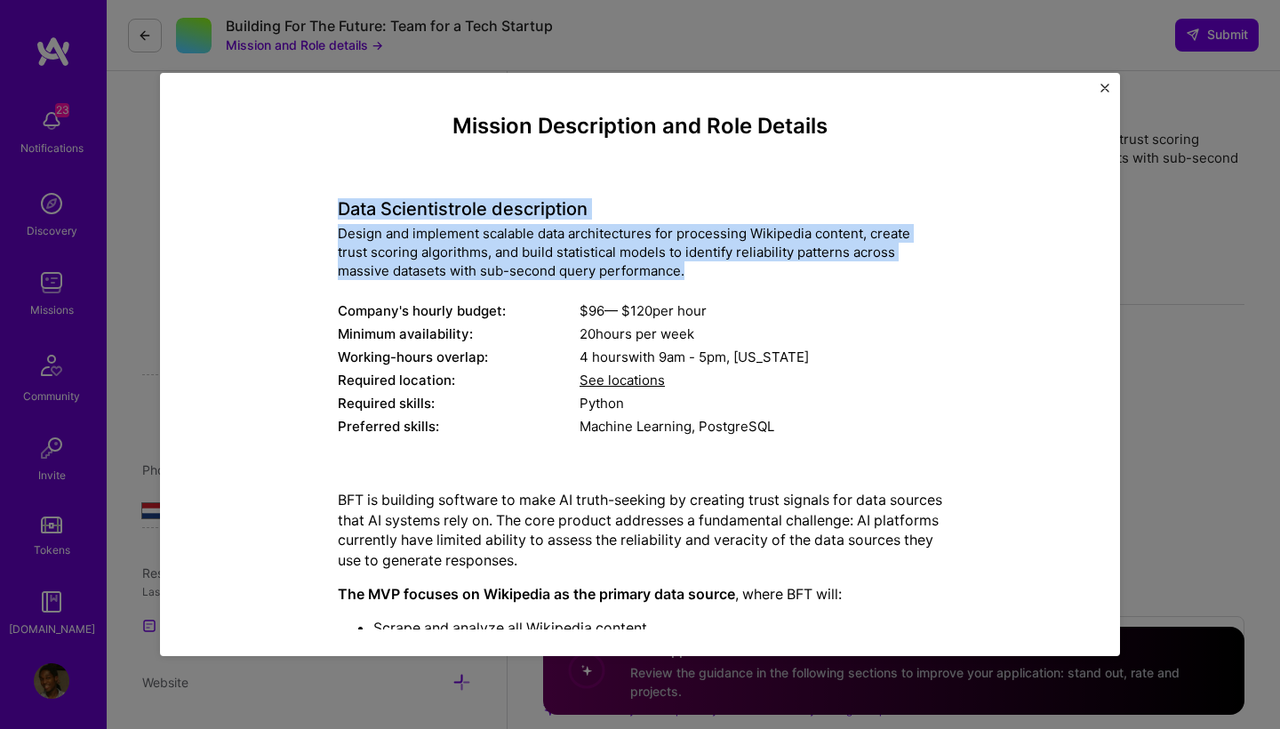
drag, startPoint x: 338, startPoint y: 205, endPoint x: 733, endPoint y: 269, distance: 399.9
click at [733, 269] on div "Data Scientist role description Design and implement scalable data architecture…" at bounding box center [640, 308] width 605 height 266
copy div "Data Scientist role description Design and implement scalable data architecture…"
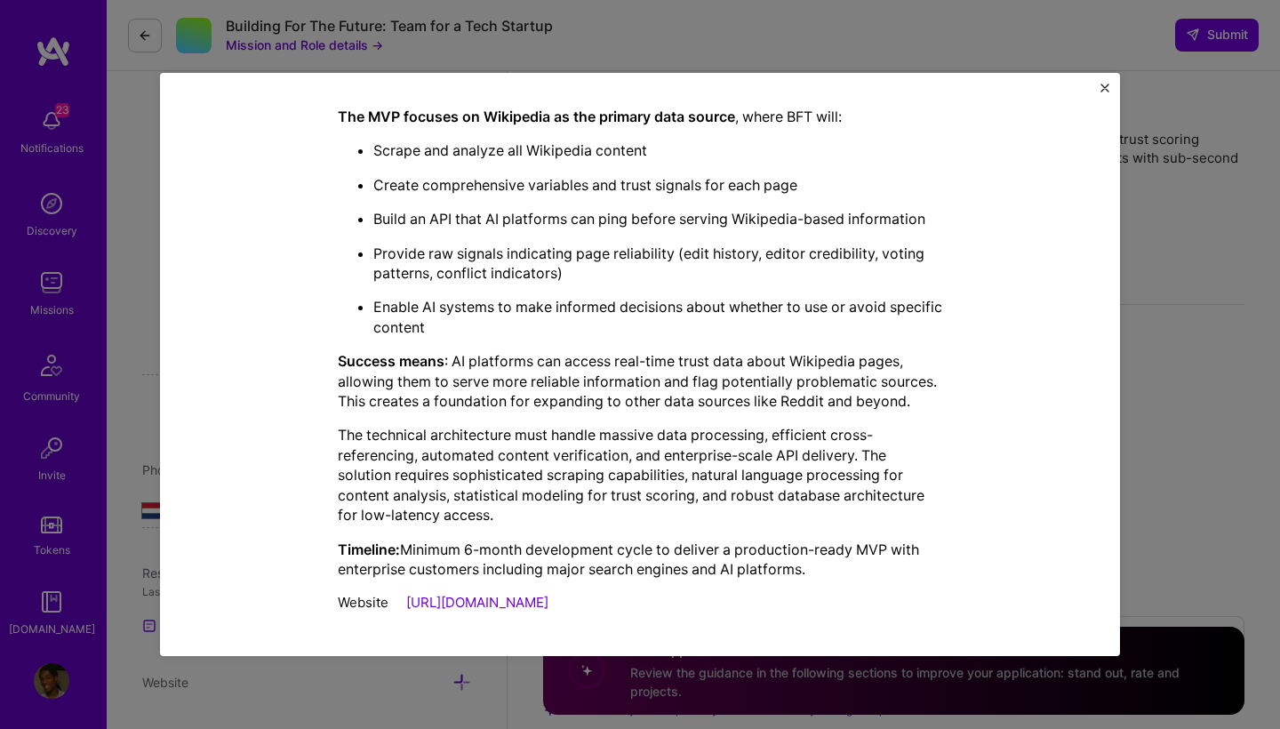
scroll to position [477, 0]
drag, startPoint x: 1105, startPoint y: 91, endPoint x: 1095, endPoint y: 100, distance: 13.2
click at [1105, 91] on img "Close" at bounding box center [1105, 88] width 9 height 9
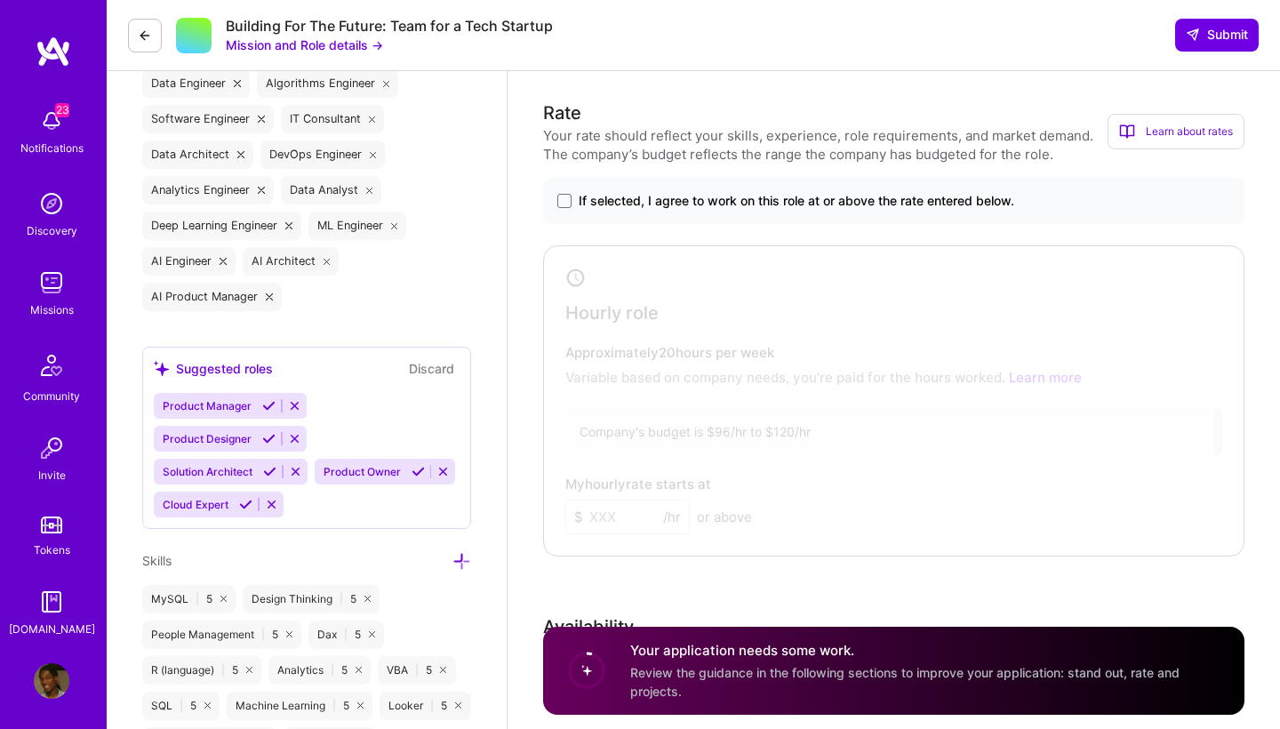
scroll to position [794, 0]
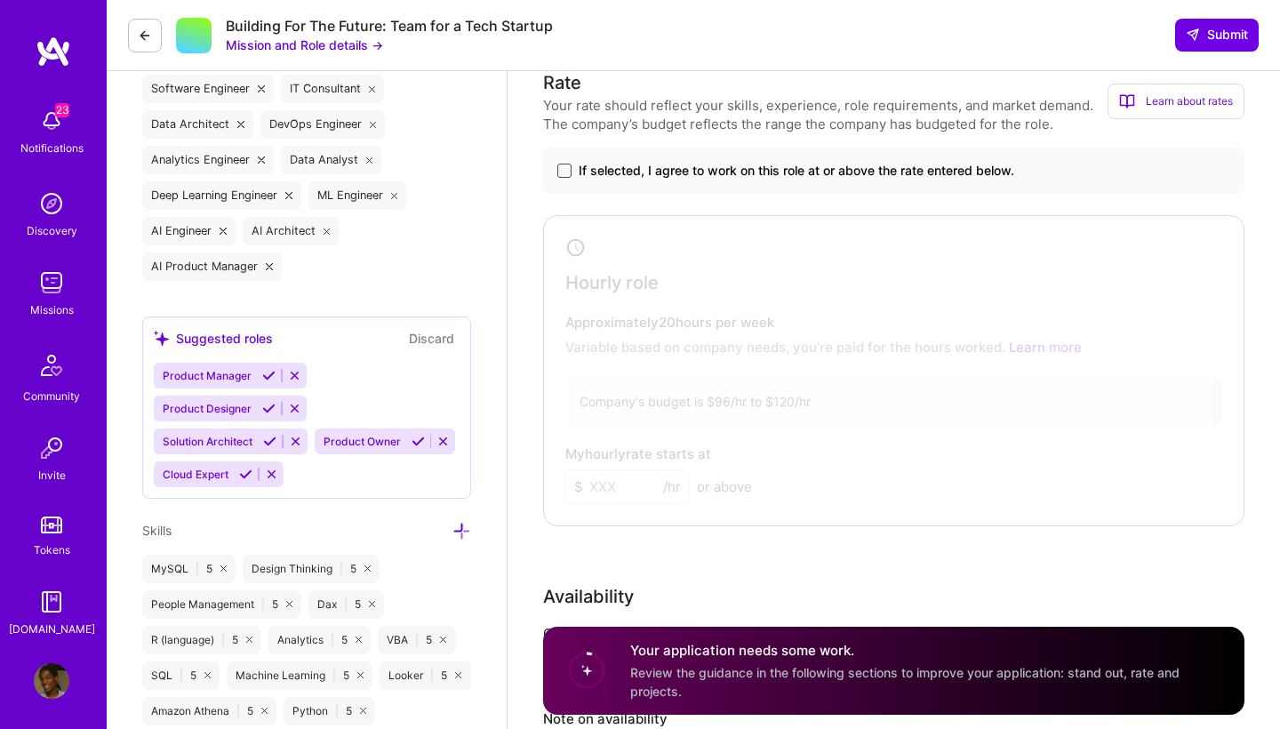
click at [565, 176] on span at bounding box center [564, 171] width 14 height 14
click at [0, 0] on input "If selected, I agree to work on this role at or above the rate entered below." at bounding box center [0, 0] width 0 height 0
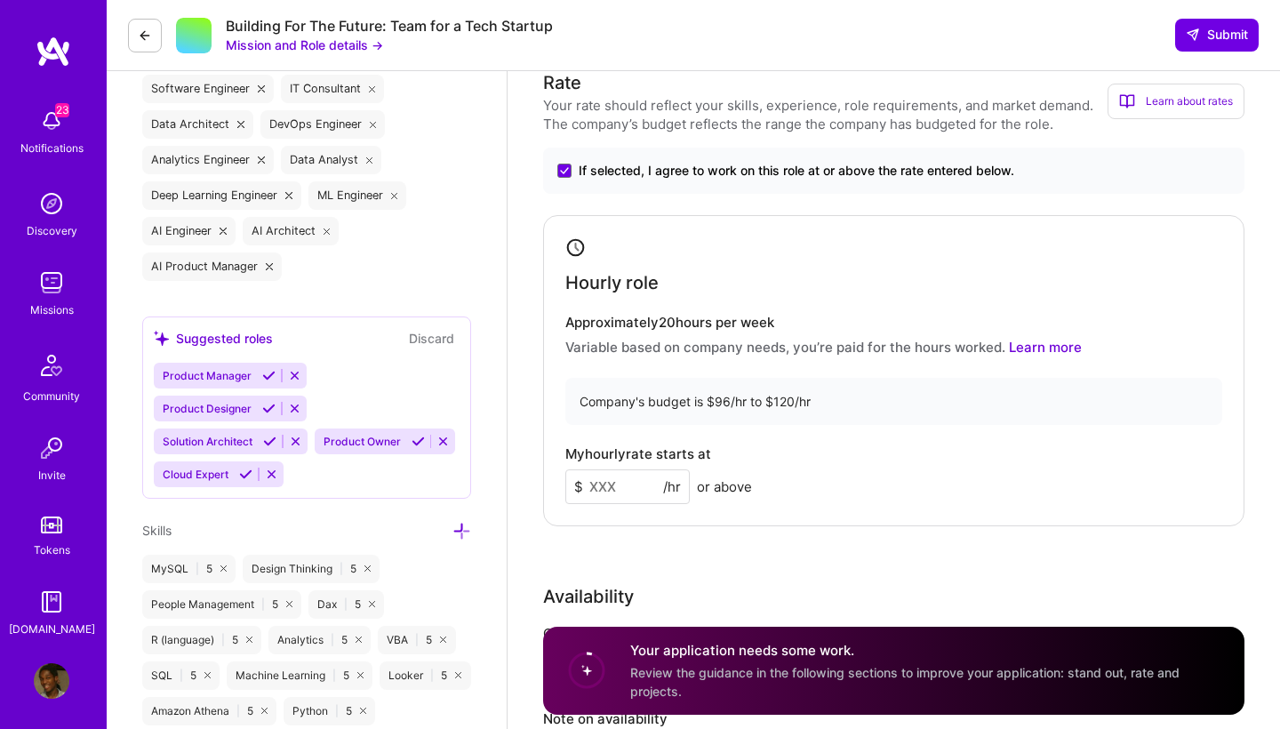
click at [646, 494] on input at bounding box center [627, 486] width 124 height 35
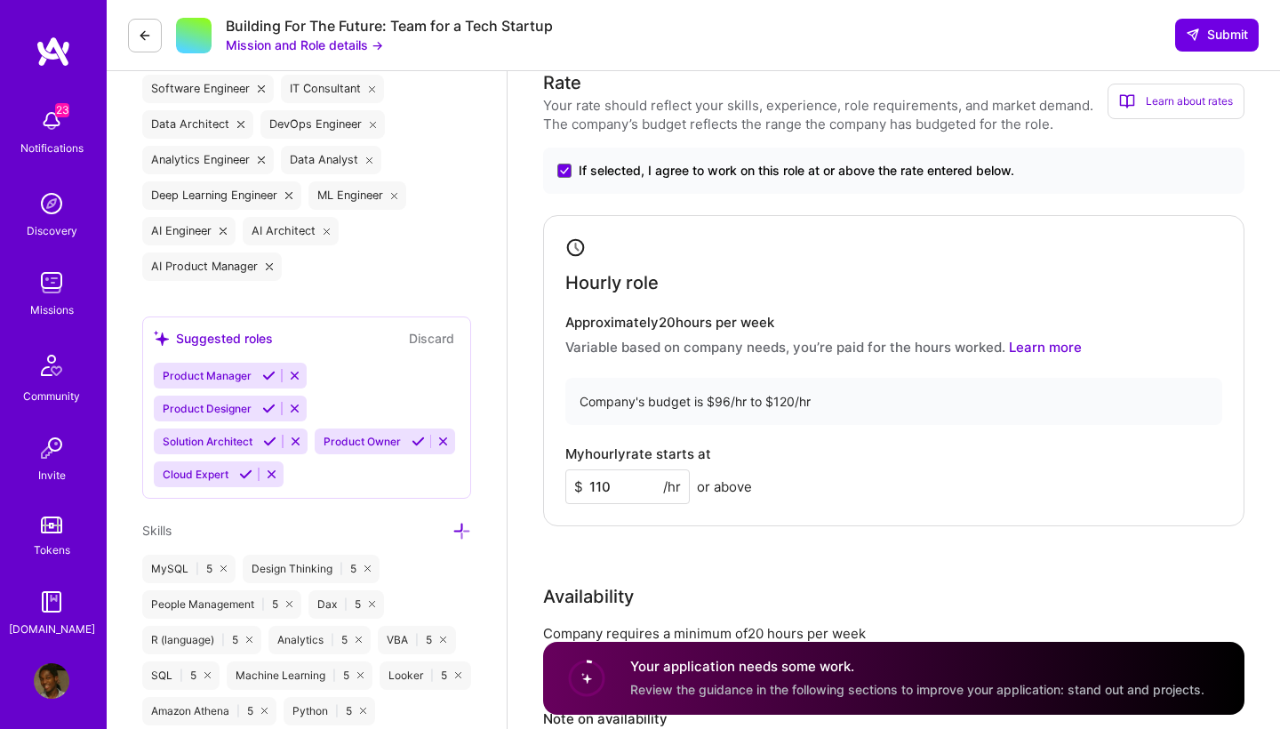
type input "110"
click at [765, 463] on div "My hourly rate starts at $ 110 /hr or above" at bounding box center [893, 475] width 657 height 58
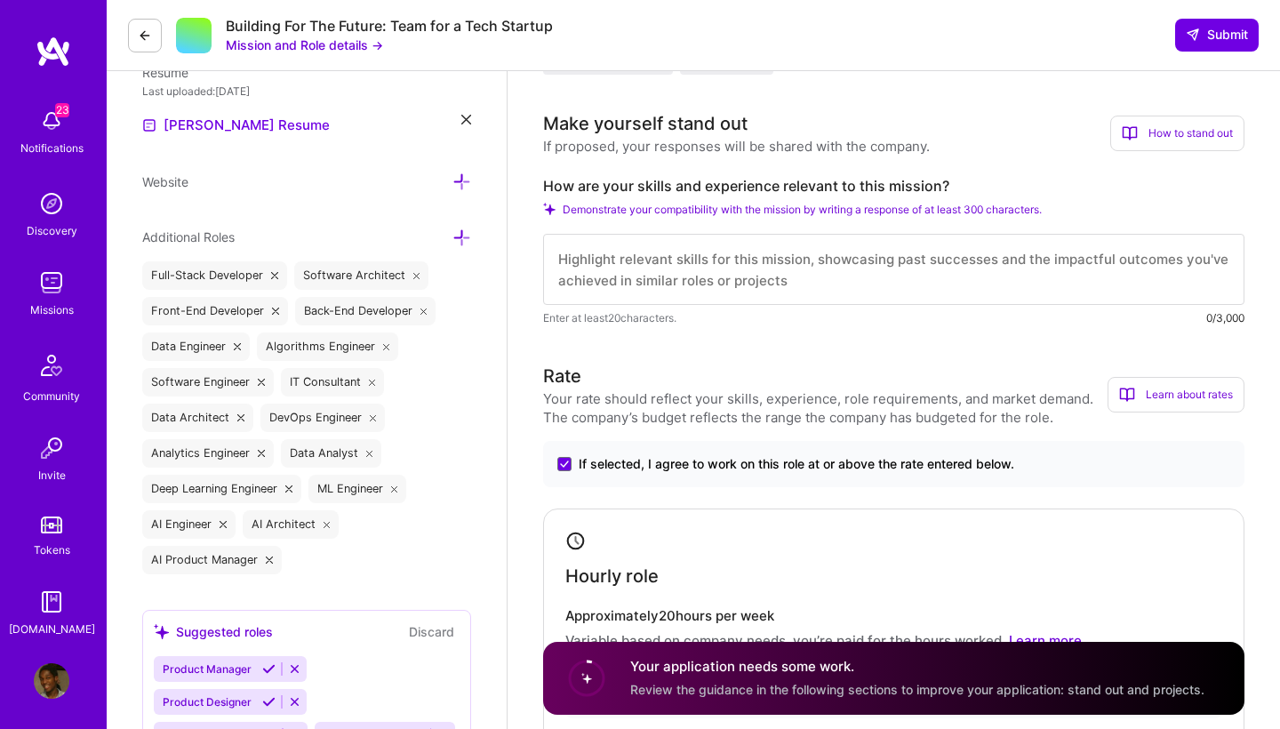
scroll to position [411, 0]
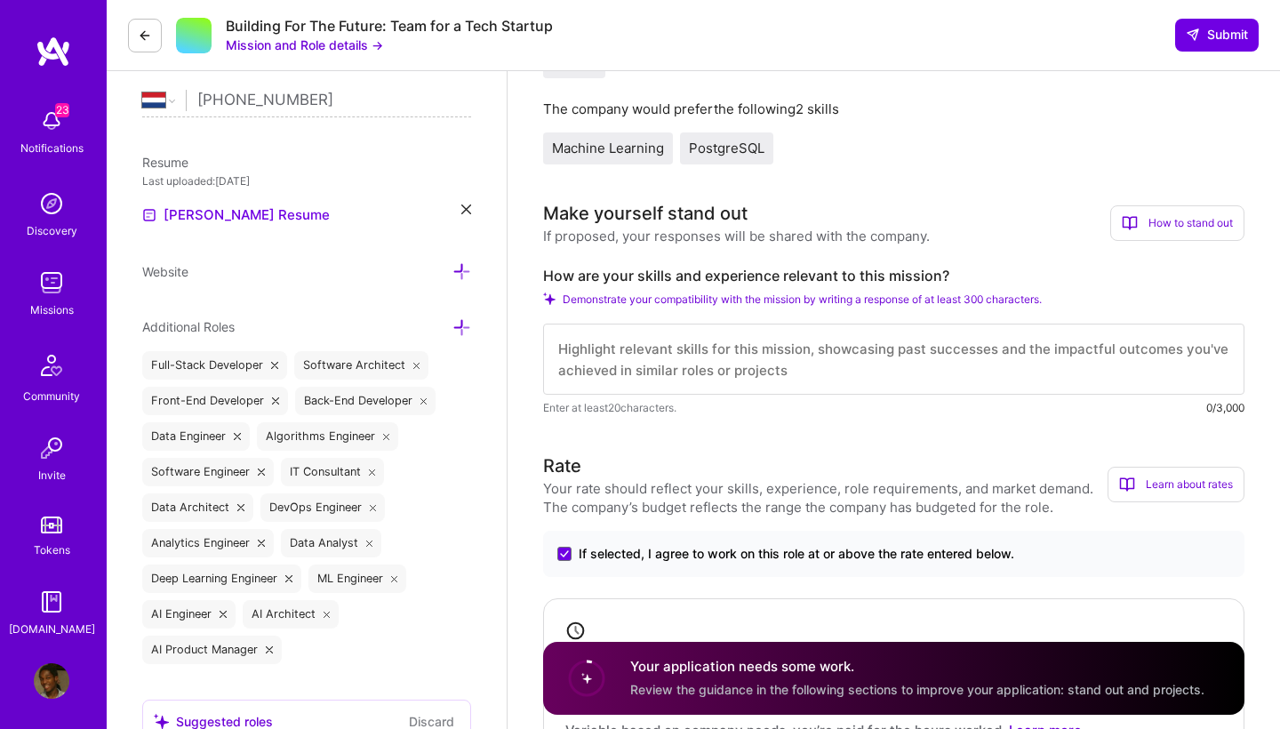
click at [693, 349] on textarea at bounding box center [893, 359] width 701 height 71
paste textarea "L ip dolorsi amet conse adipiscing el seddo eiu tem Inci Utlaboree dolo ma ALI.…"
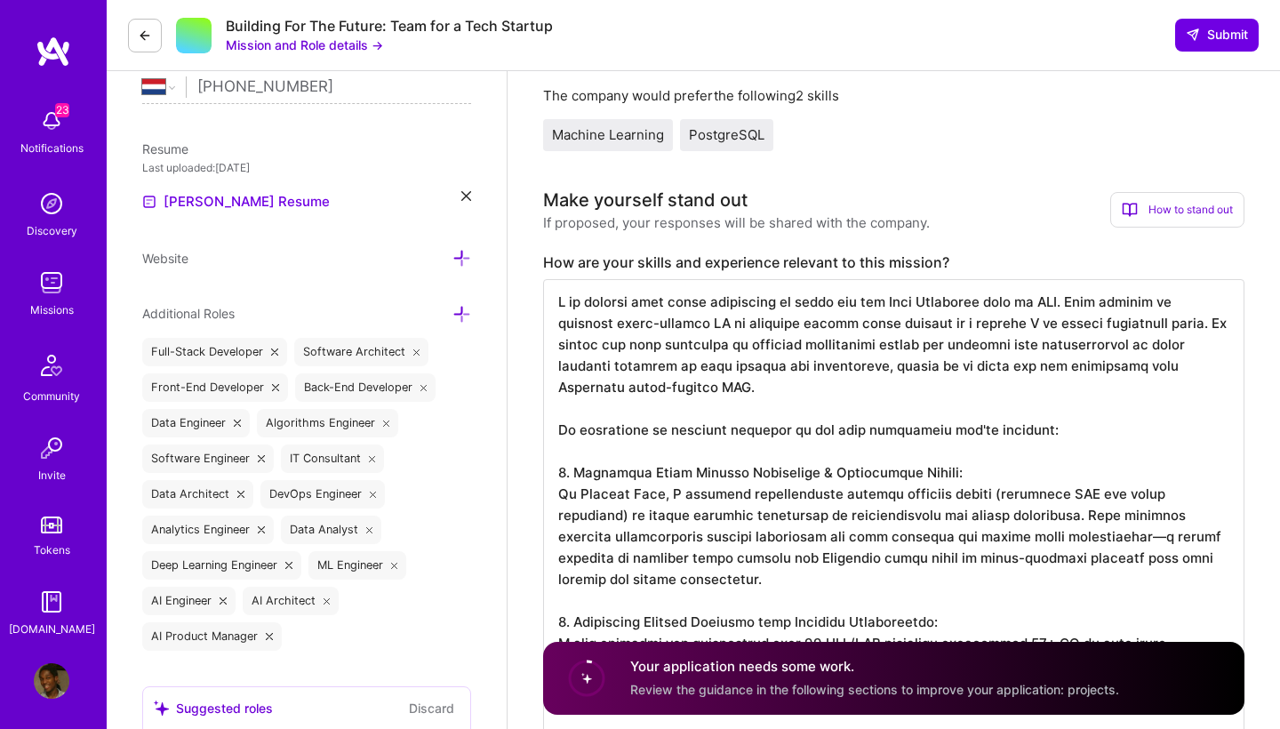
scroll to position [2, 0]
click at [553, 300] on textarea at bounding box center [893, 634] width 701 height 711
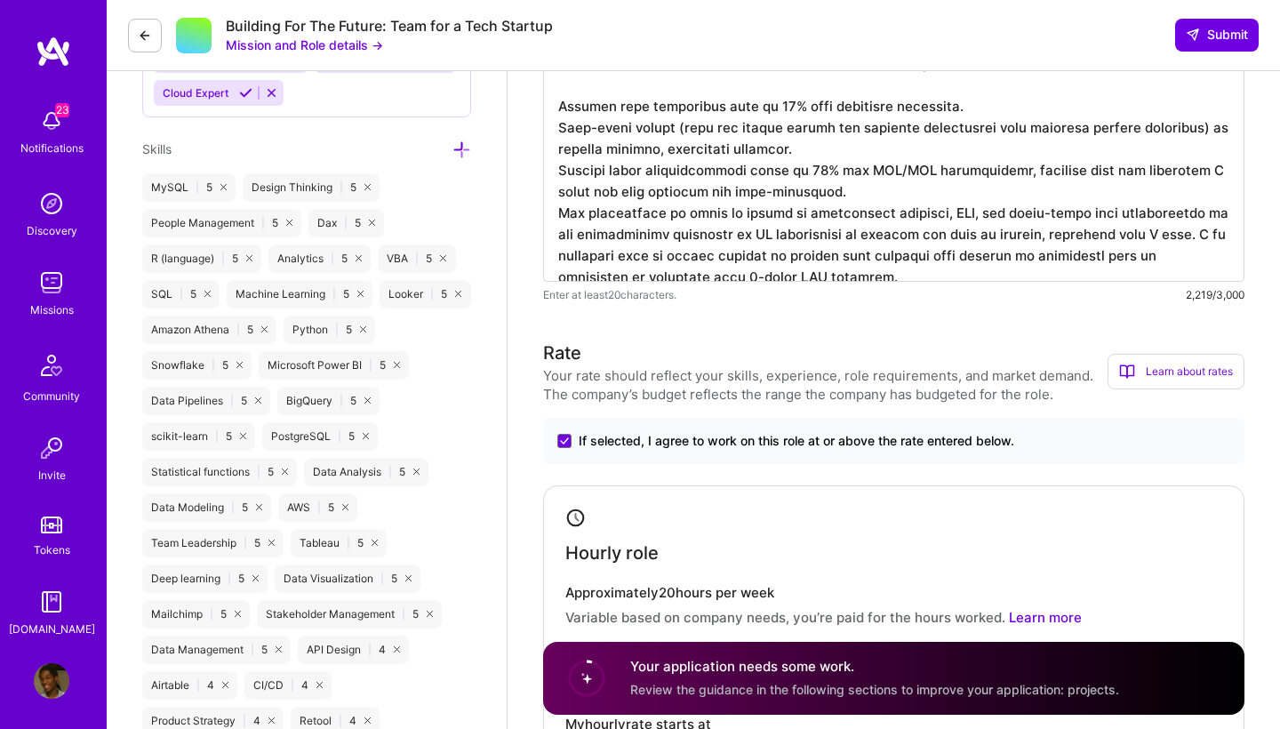
scroll to position [1175, 0]
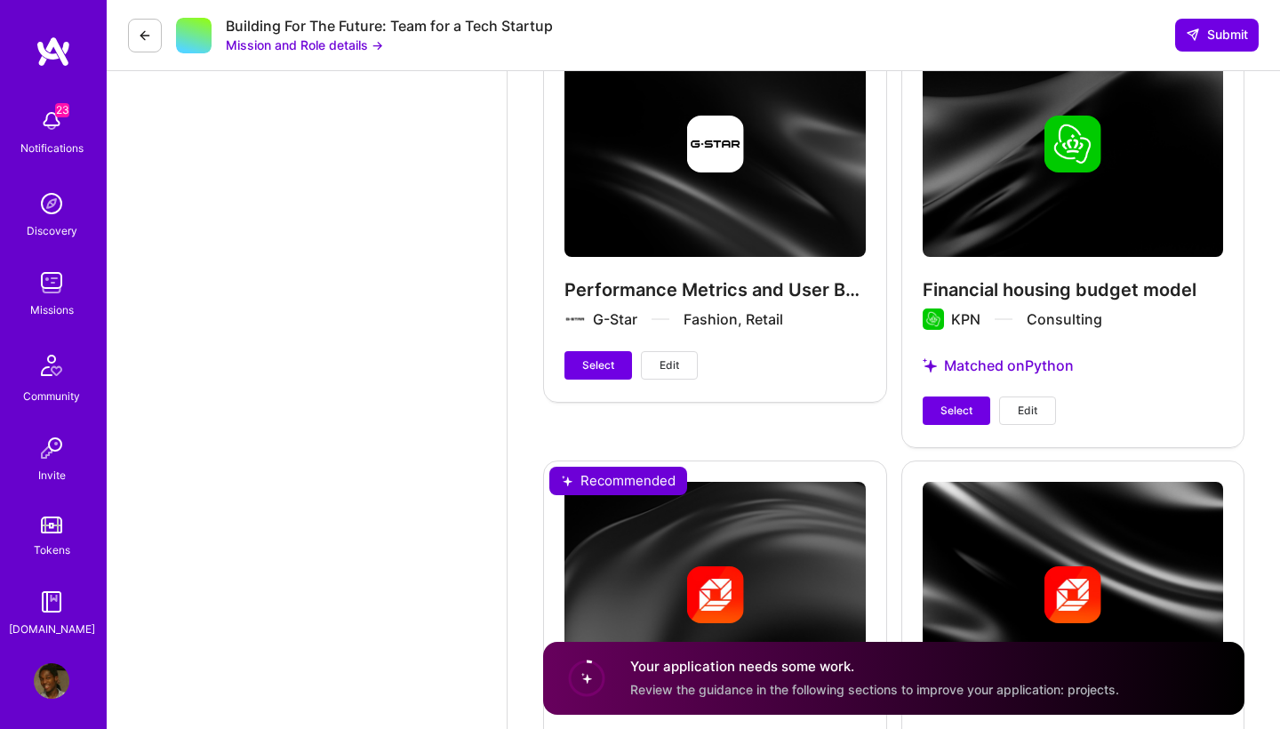
scroll to position [4952, 0]
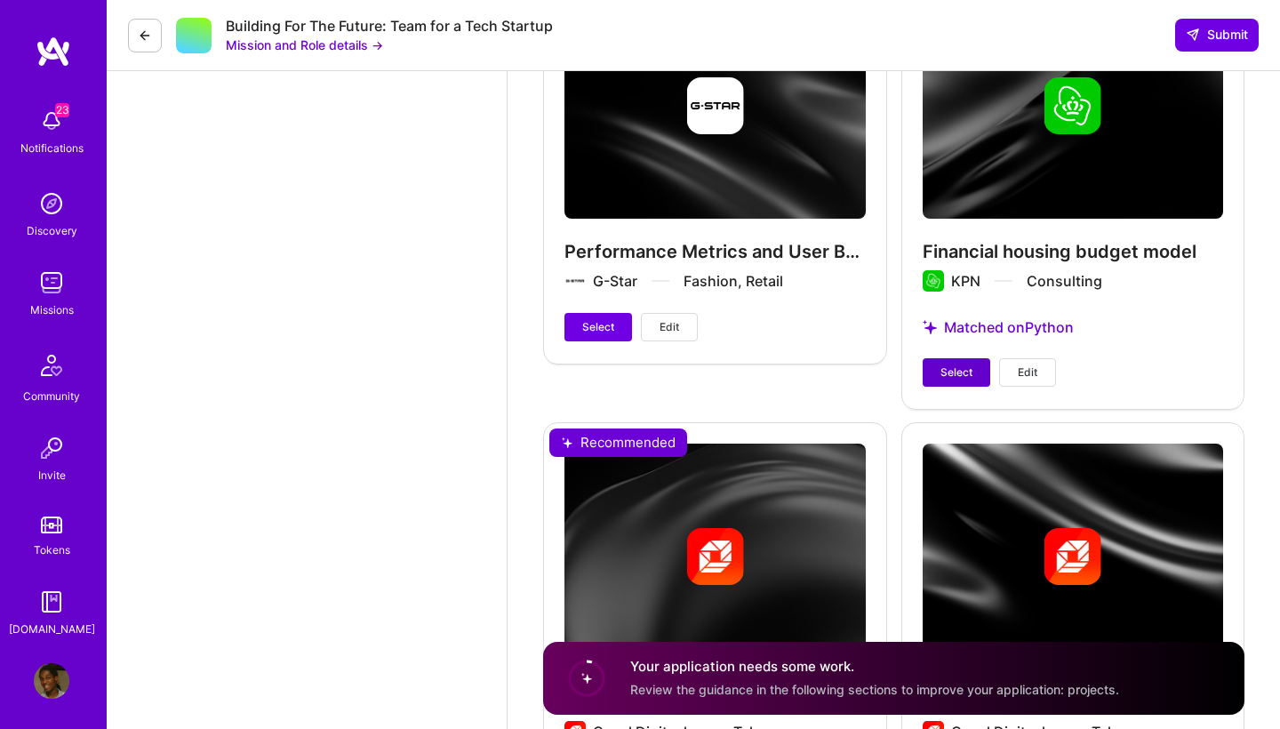
type textarea "Lore, I do sitamet cons adipi elitseddoe te incid utl etd Magn Aliquaeni admi v…"
click at [940, 382] on button "Select" at bounding box center [957, 372] width 68 height 28
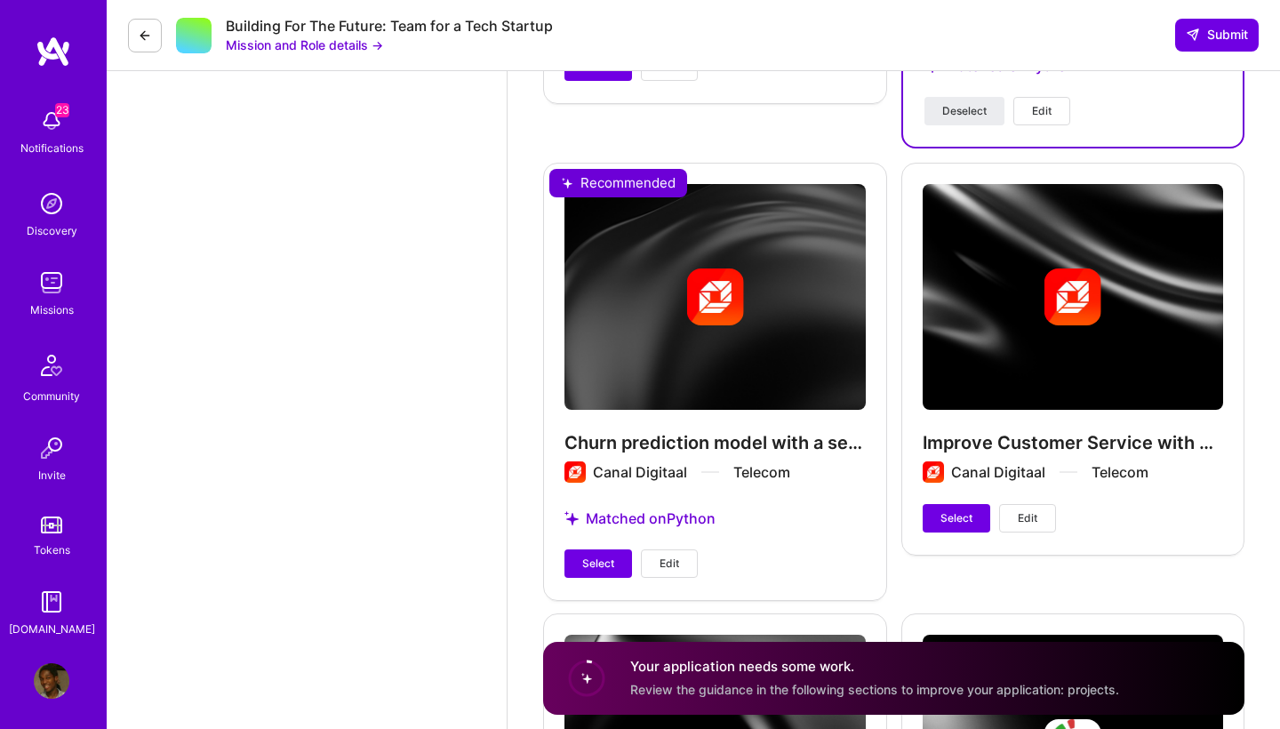
scroll to position [5305, 0]
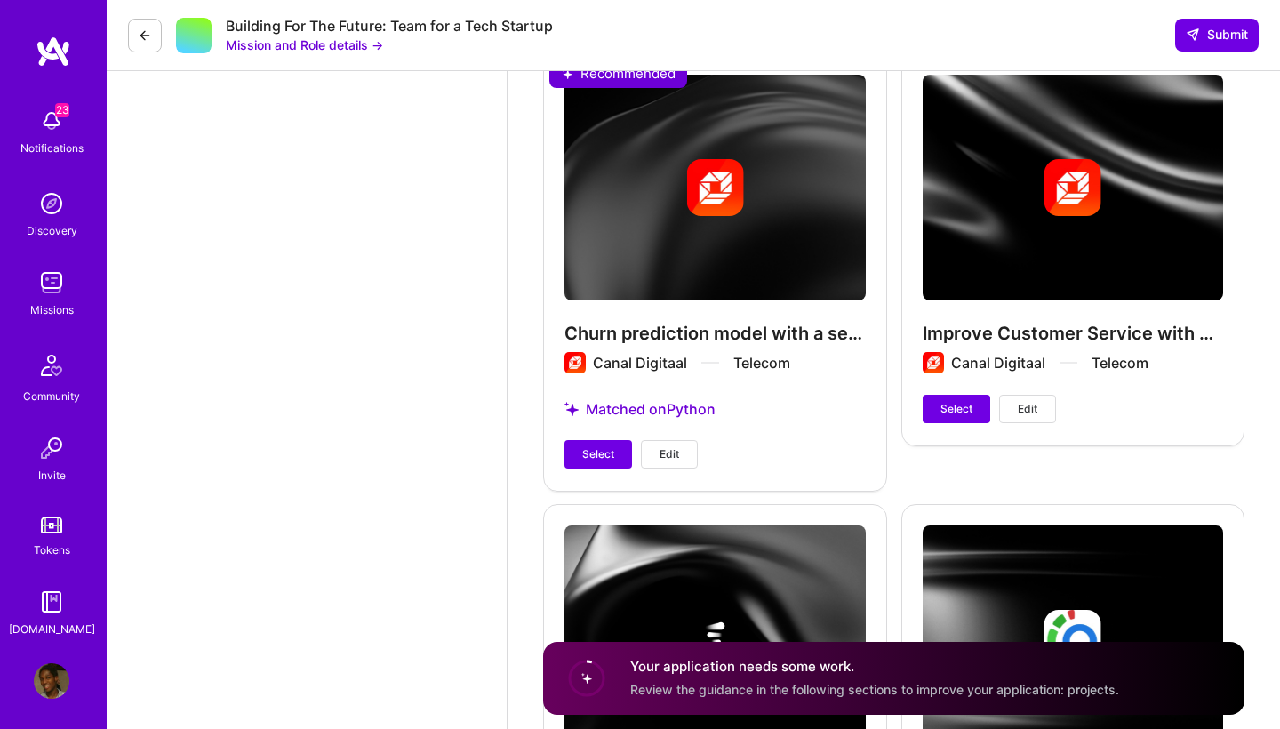
click at [597, 470] on div "Churn prediction model with a second best offer option built in Canal Digitaal …" at bounding box center [715, 271] width 344 height 437
click at [598, 461] on span "Select" at bounding box center [598, 454] width 32 height 16
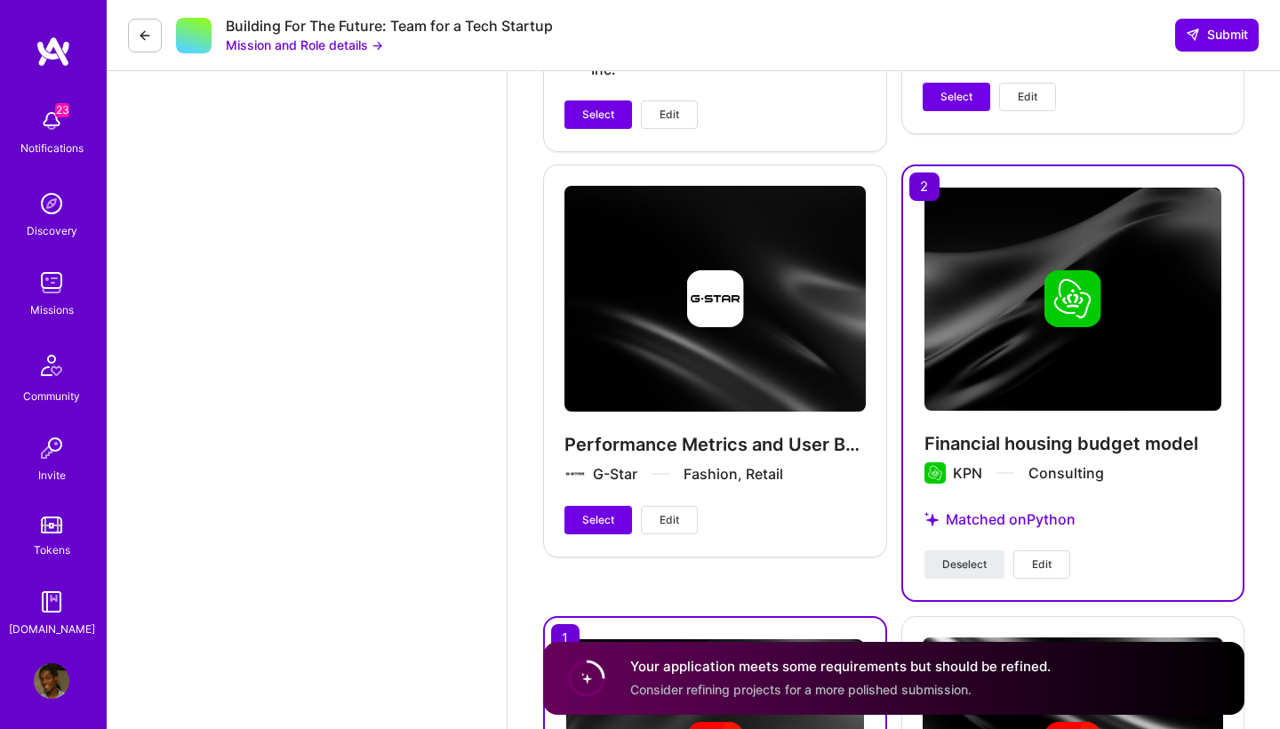
scroll to position [4821, 0]
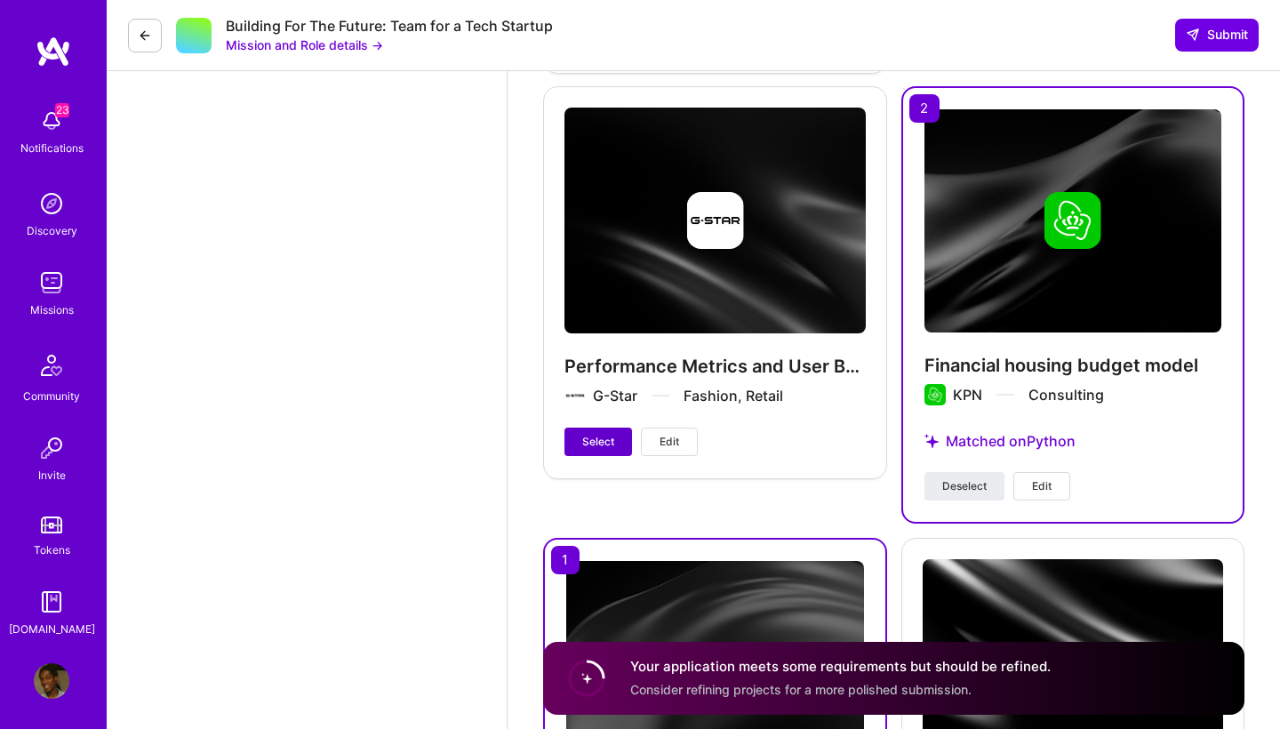
click at [588, 437] on span "Select" at bounding box center [598, 442] width 32 height 16
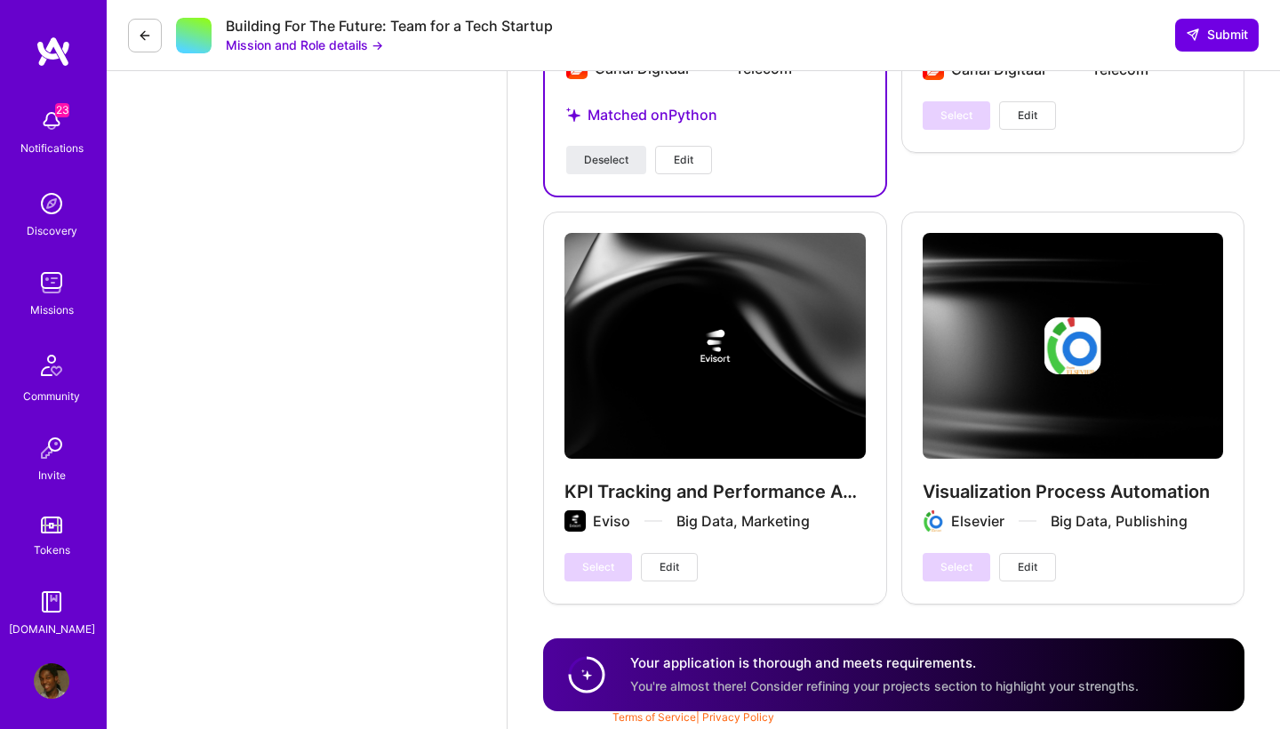
scroll to position [5599, 0]
click at [1222, 51] on button "Submit" at bounding box center [1217, 35] width 84 height 32
click at [1198, 29] on icon at bounding box center [1193, 35] width 14 height 14
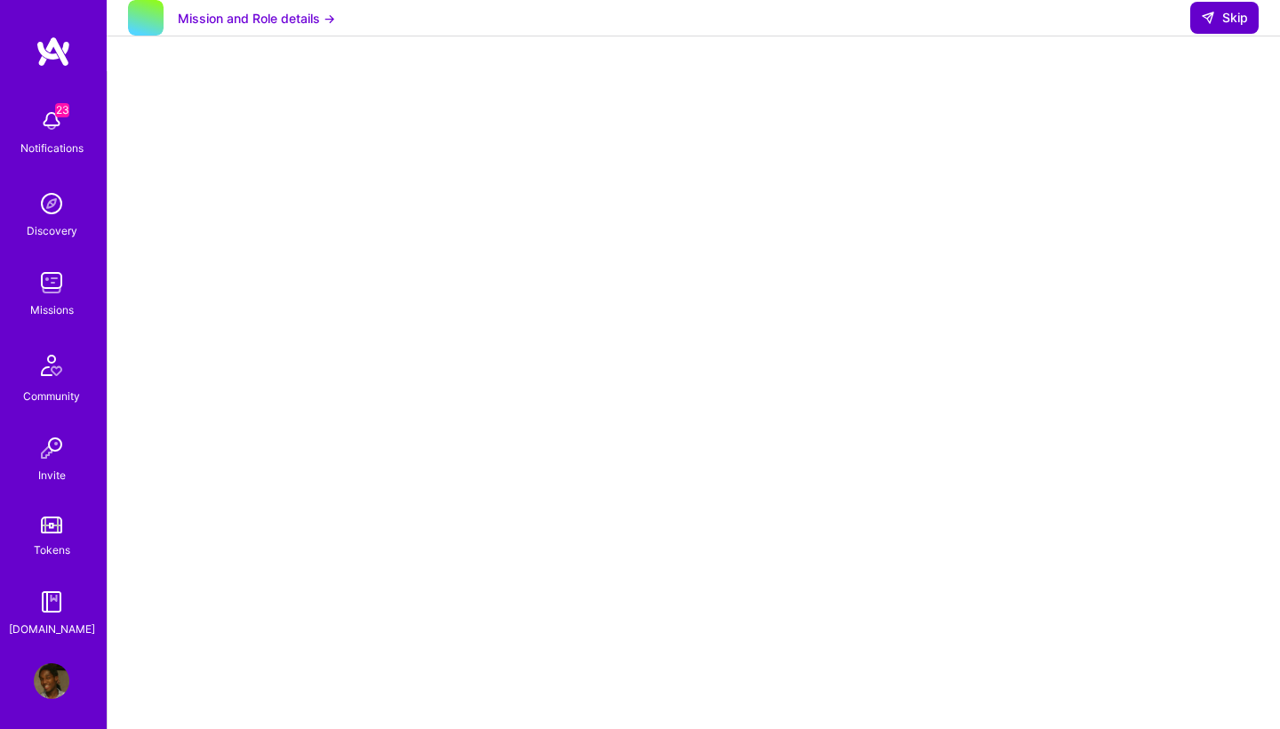
click at [1242, 27] on span "Skip" at bounding box center [1224, 18] width 47 height 18
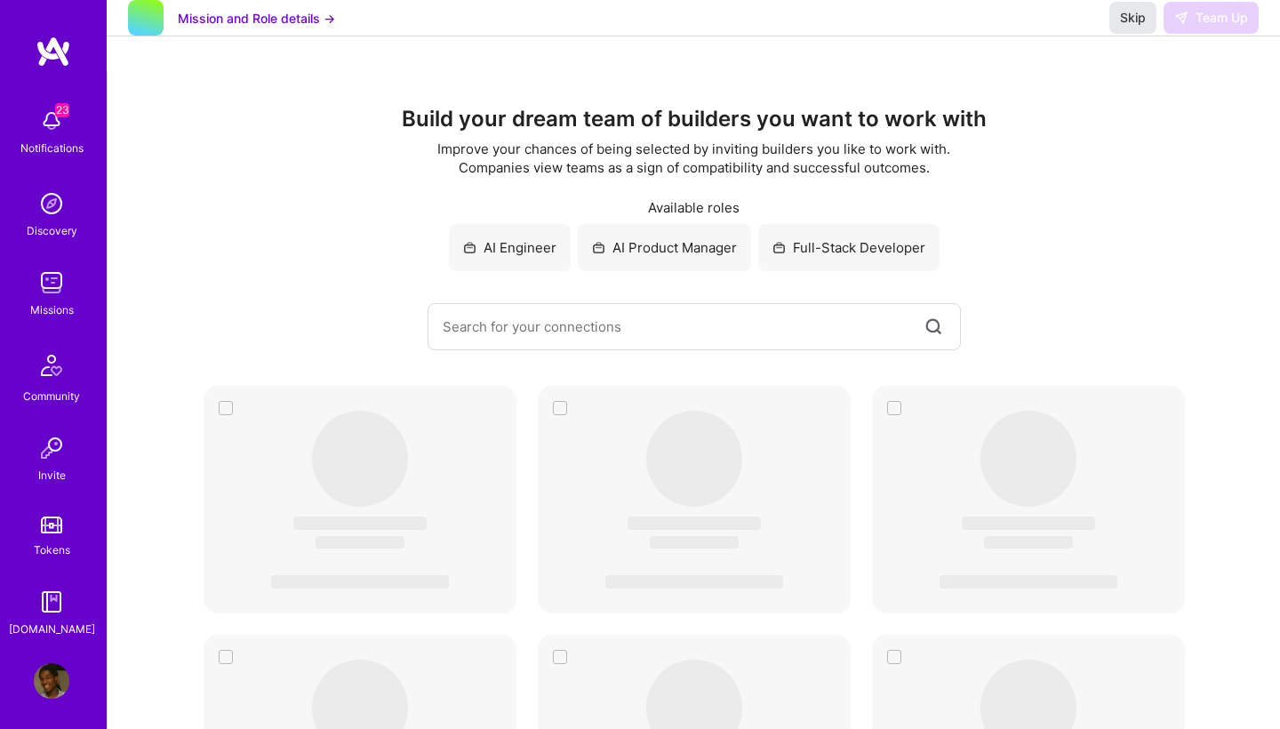
click at [1137, 34] on button "Skip" at bounding box center [1133, 18] width 47 height 32
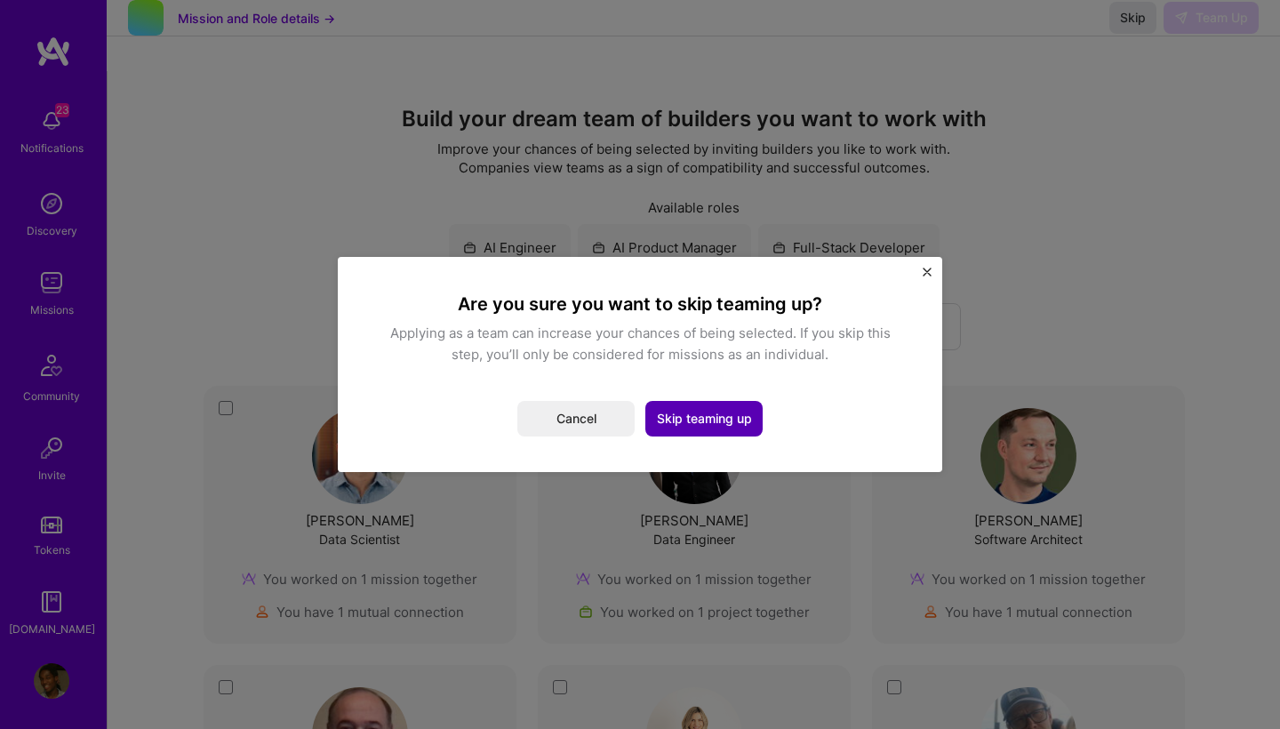
click at [721, 416] on button "Skip teaming up" at bounding box center [703, 419] width 117 height 36
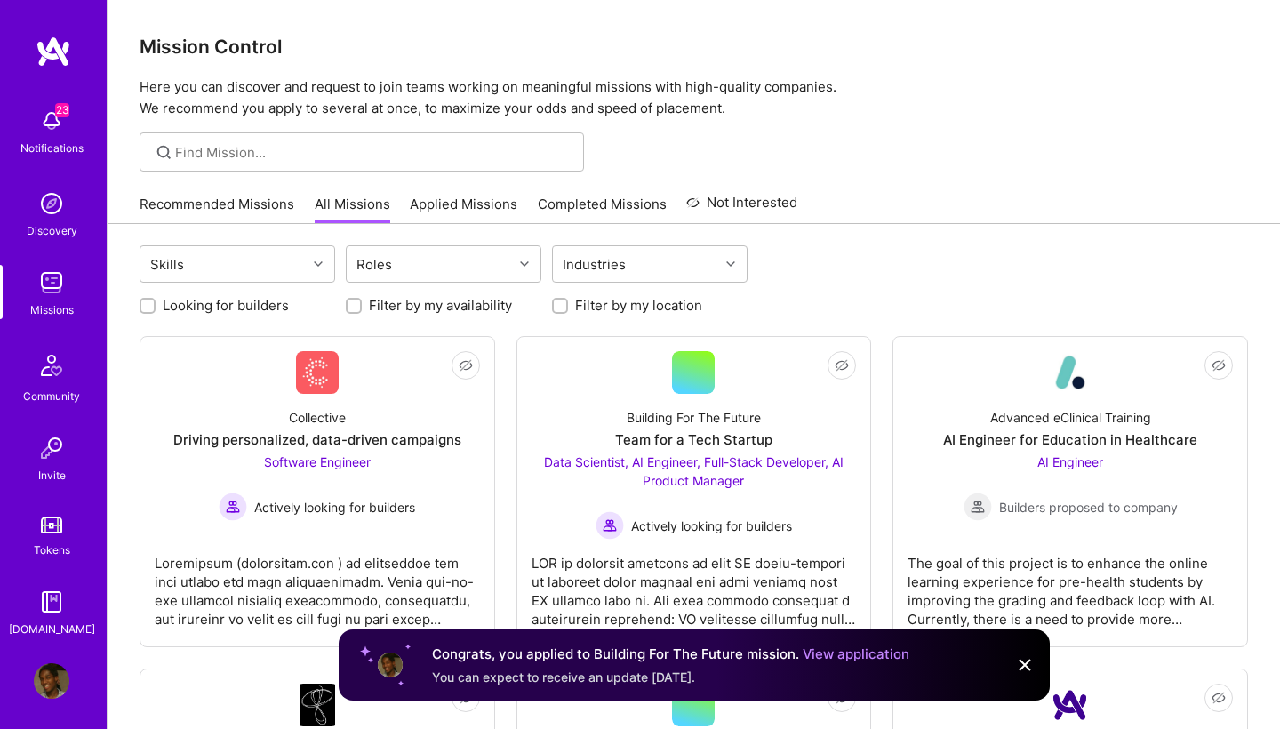
click at [450, 212] on link "Applied Missions" at bounding box center [464, 209] width 108 height 29
